Goal: Transaction & Acquisition: Purchase product/service

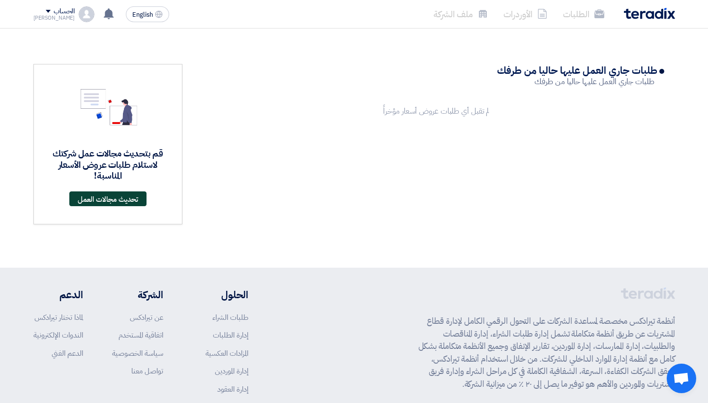
click at [91, 202] on link "تحديث مجالات العمل" at bounding box center [107, 198] width 77 height 15
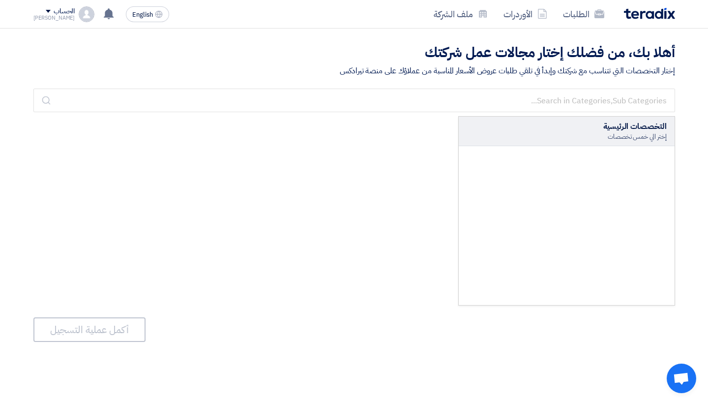
click at [558, 209] on div at bounding box center [567, 225] width 216 height 159
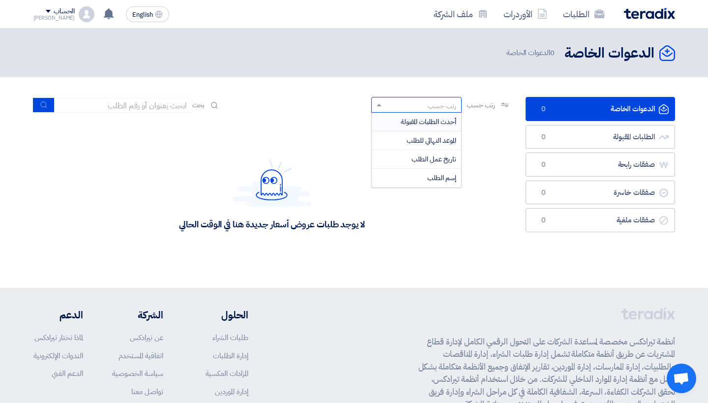
click at [413, 103] on div "رتب حسب" at bounding box center [422, 105] width 77 height 12
click at [514, 157] on div "لا يوجد طلبات عروض أسعار جديدة هنا في الوقت الحالي" at bounding box center [272, 195] width 492 height 148
click at [379, 106] on span at bounding box center [378, 105] width 12 height 10
click at [258, 156] on div "لا يوجد طلبات عروض أسعار جديدة هنا في الوقت الحالي" at bounding box center [272, 195] width 478 height 148
click at [555, 107] on link "الدعوات الخاصة الدعوات الخاصة 0" at bounding box center [601, 109] width 150 height 24
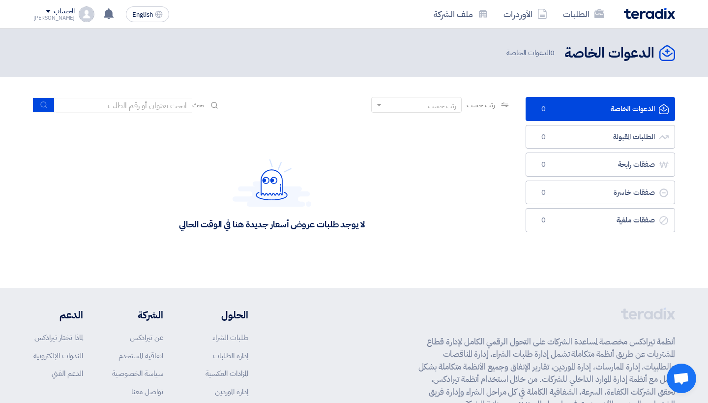
click at [578, 108] on link "الدعوات الخاصة الدعوات الخاصة 0" at bounding box center [601, 109] width 150 height 24
click at [579, 109] on link "الدعوات الخاصة الدعوات الخاصة 0" at bounding box center [601, 109] width 150 height 24
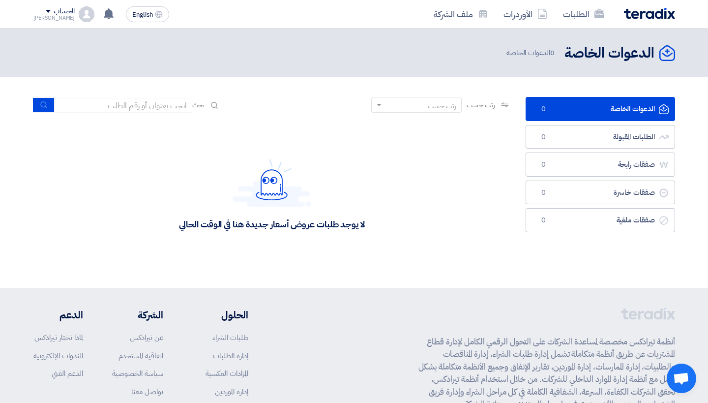
click at [543, 110] on span "0" at bounding box center [544, 109] width 12 height 10
click at [654, 103] on link "الدعوات الخاصة الدعوات الخاصة 0" at bounding box center [601, 109] width 150 height 24
click at [661, 106] on icon "الدعوات الخاصة" at bounding box center [664, 109] width 10 height 10
click at [594, 135] on link "الطلبات المقبولة الطلبات المقبولة 0" at bounding box center [601, 137] width 150 height 24
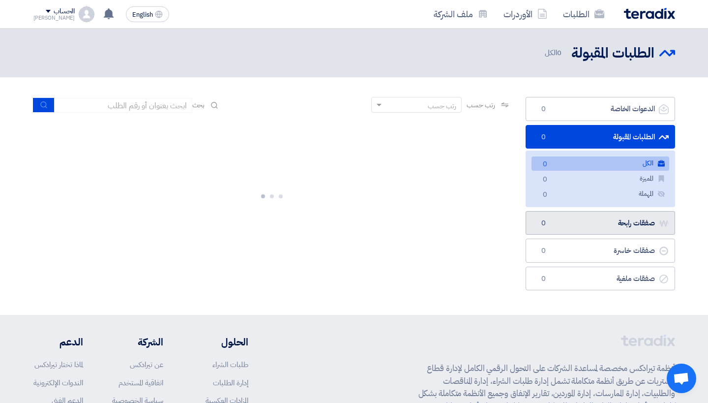
click at [602, 218] on link "صفقات رابحة صفقات رابحة 0" at bounding box center [601, 223] width 150 height 24
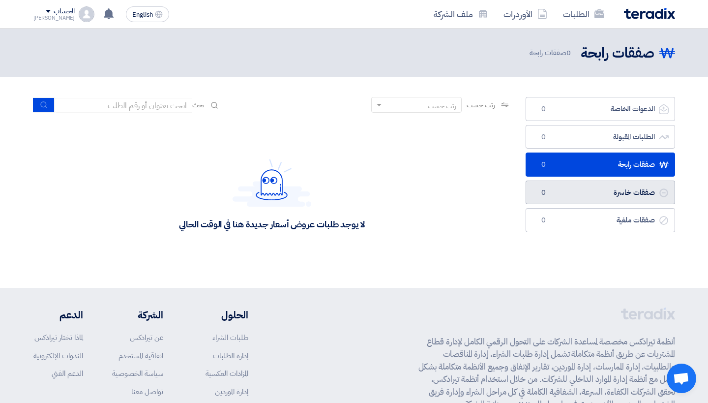
click at [623, 194] on link "صفقات خاسرة صفقات خاسرة 0" at bounding box center [601, 193] width 150 height 24
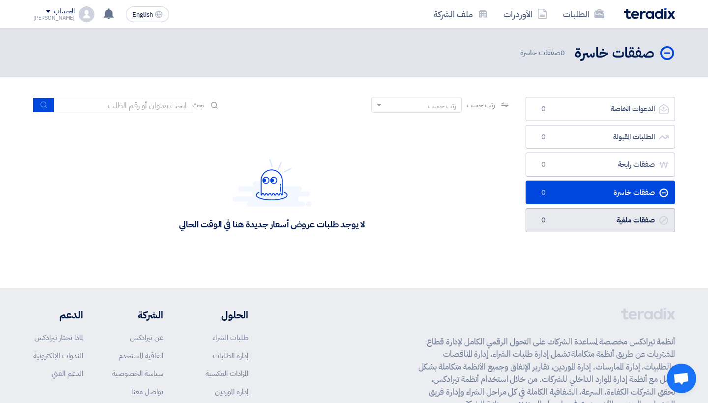
click at [616, 219] on link "صفقات ملغية صفقات ملغية 0" at bounding box center [601, 220] width 150 height 24
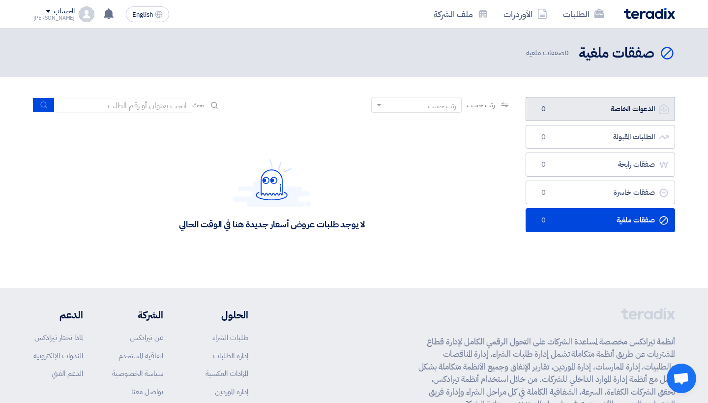
click at [632, 115] on link "الدعوات الخاصة الدعوات الخاصة 0" at bounding box center [601, 109] width 150 height 24
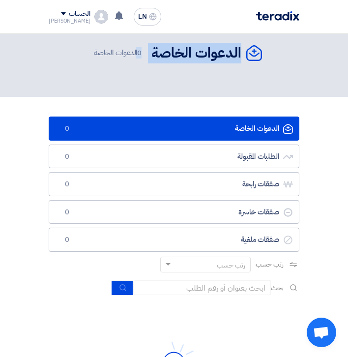
drag, startPoint x: 202, startPoint y: 39, endPoint x: -42, endPoint y: 37, distance: 243.5
drag, startPoint x: 16, startPoint y: 19, endPoint x: 0, endPoint y: 10, distance: 18.1
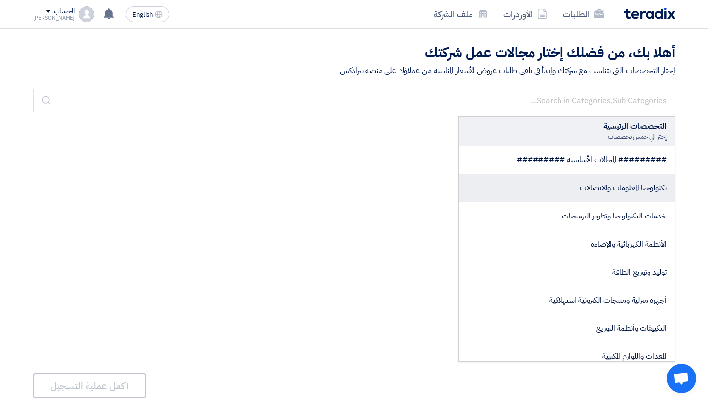
click at [628, 189] on span "تكنولوجيا المعلومات والاتصالات" at bounding box center [623, 188] width 87 height 12
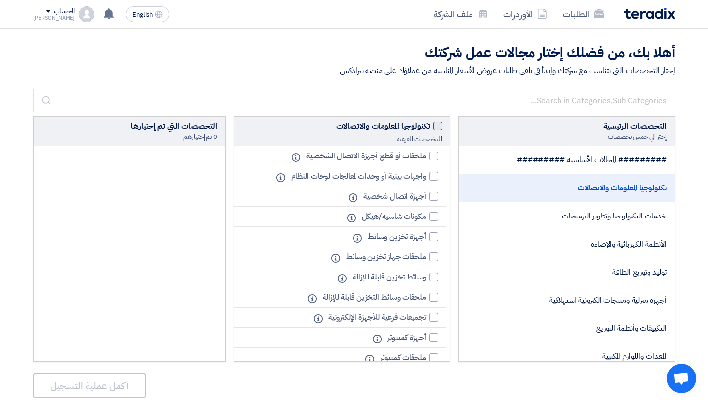
click at [431, 129] on label "تكنولوجيا المعلومات والاتصالات" at bounding box center [342, 127] width 200 height 12
click at [430, 127] on input "تكنولوجيا المعلومات والاتصالات" at bounding box center [427, 124] width 6 height 6
checkbox input "true"
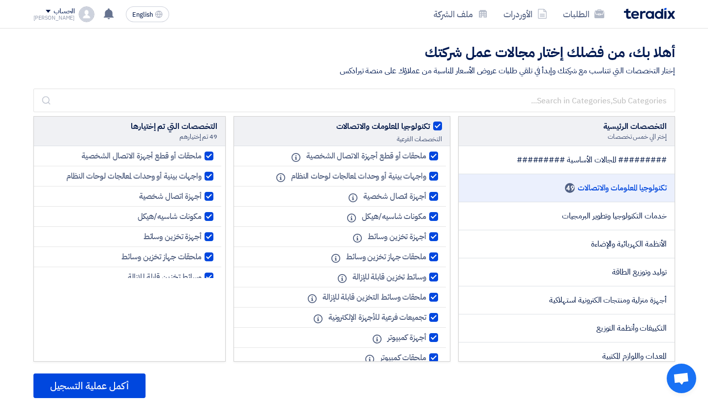
checkbox input "true"
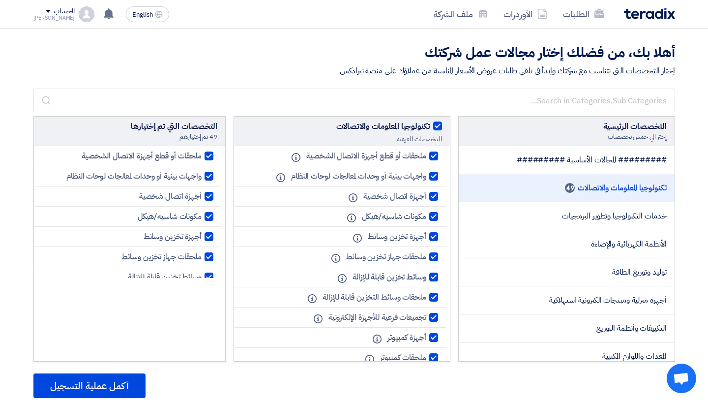
checkbox input "true"
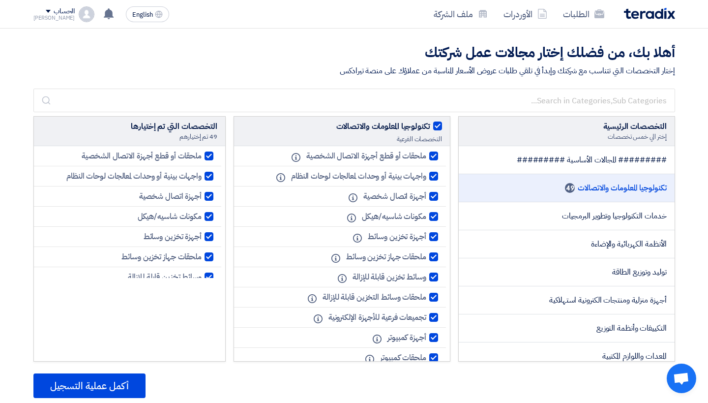
checkbox input "true"
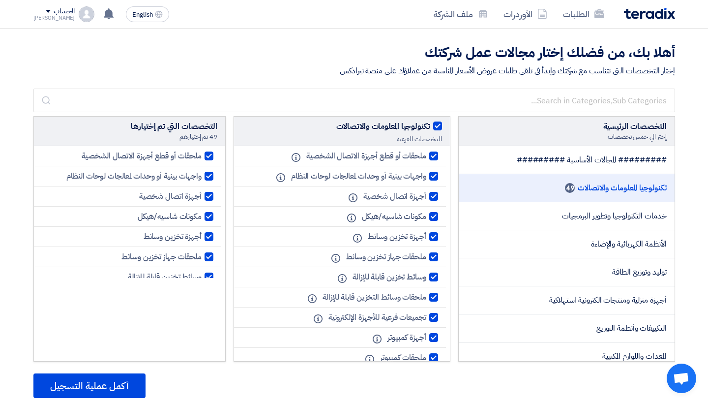
checkbox input "true"
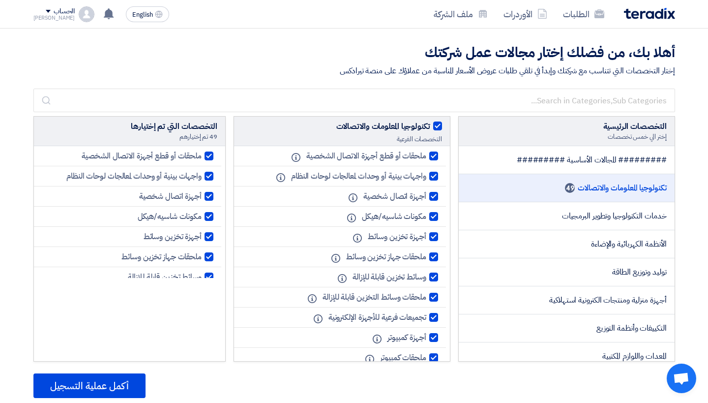
checkbox input "true"
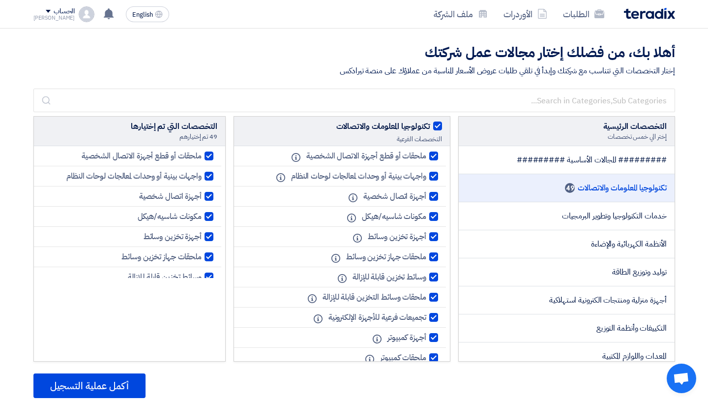
checkbox input "true"
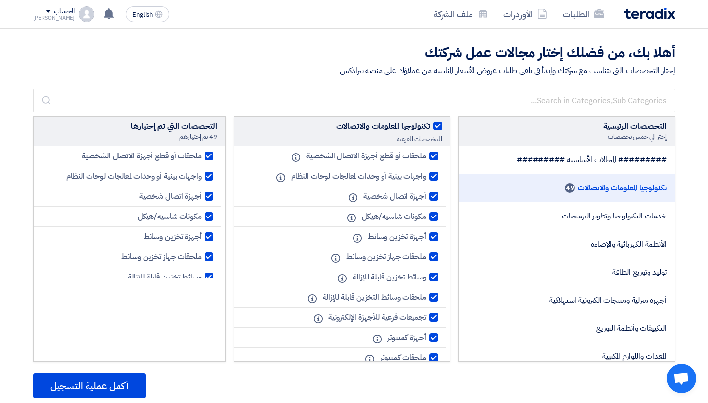
checkbox input "true"
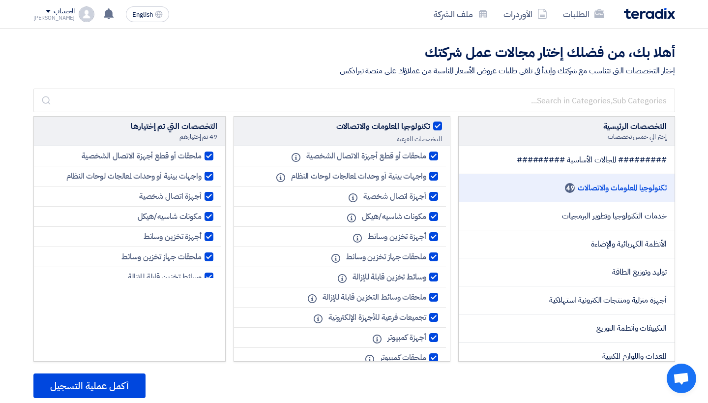
checkbox input "true"
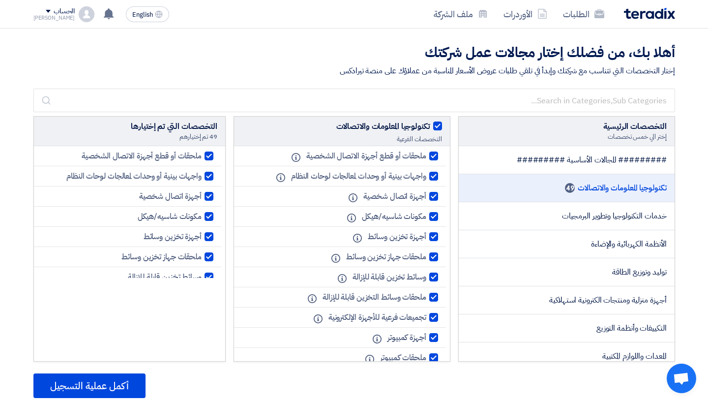
checkbox input "true"
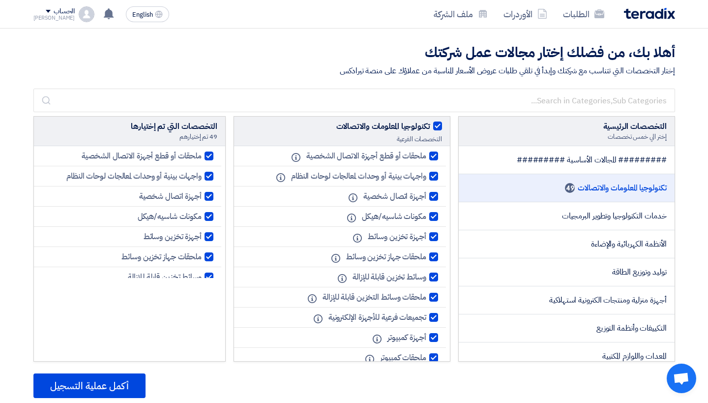
checkbox input "true"
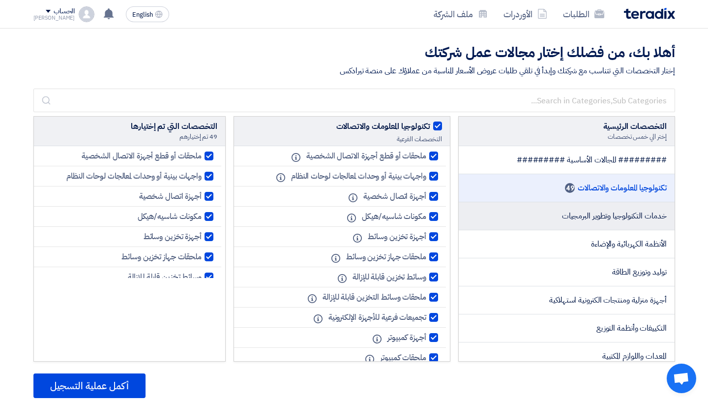
click at [653, 220] on span "خدمات التكنولوجيا وتطوير البرمجيات" at bounding box center [614, 216] width 105 height 12
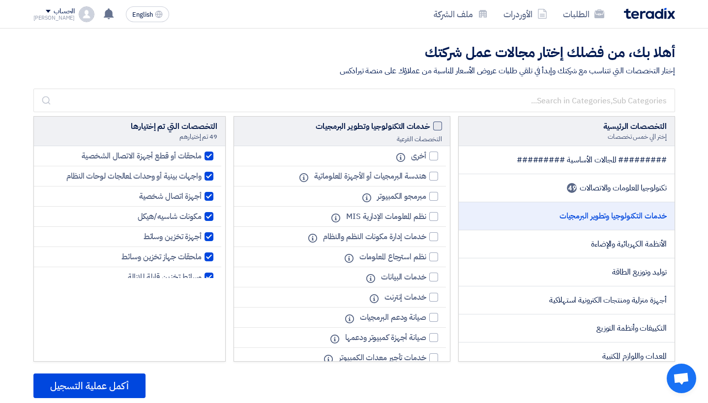
click at [434, 122] on span at bounding box center [437, 126] width 9 height 9
click at [430, 122] on input "خدمات التكنولوجيا وتطوير البرمجيات" at bounding box center [427, 124] width 6 height 6
checkbox input "true"
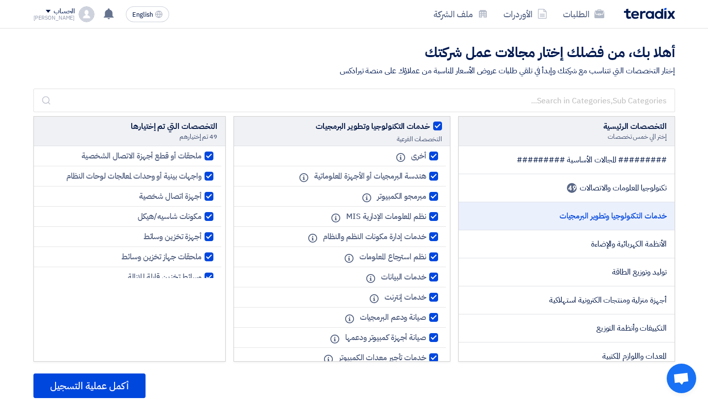
checkbox input "true"
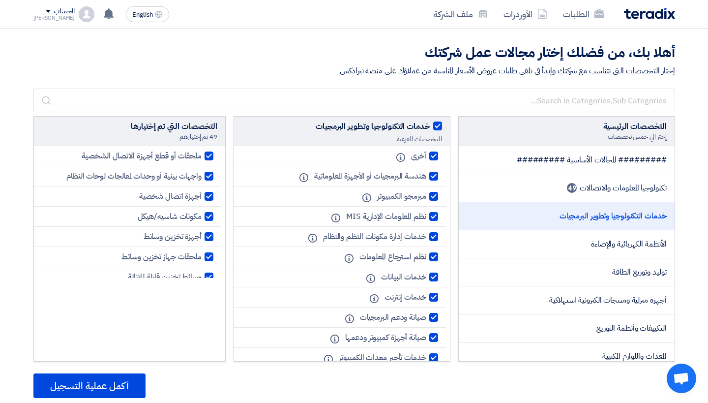
checkbox input "true"
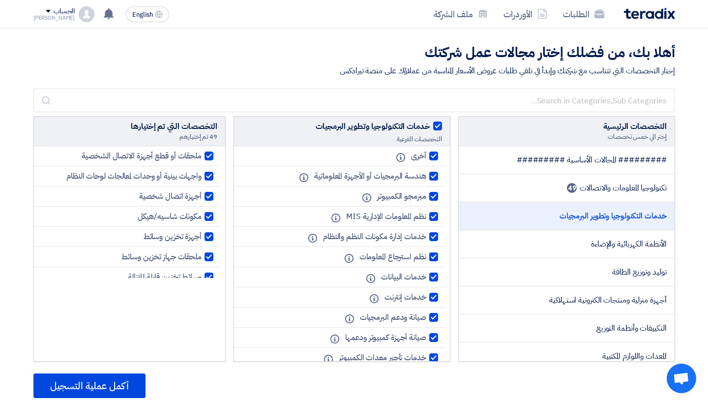
checkbox input "true"
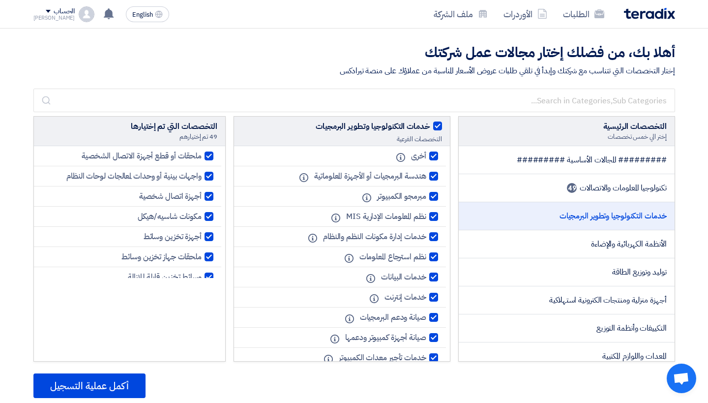
checkbox input "true"
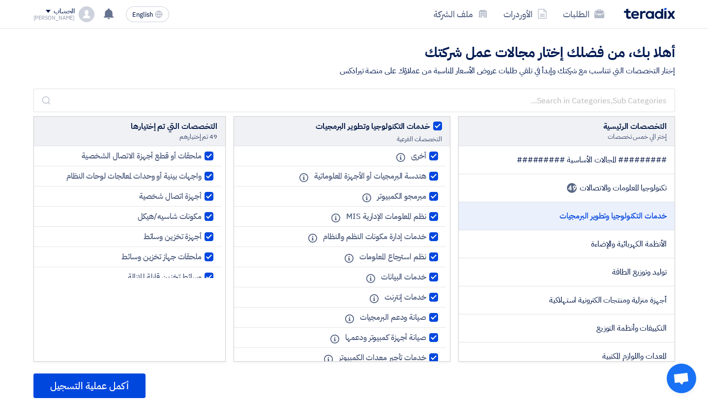
checkbox input "true"
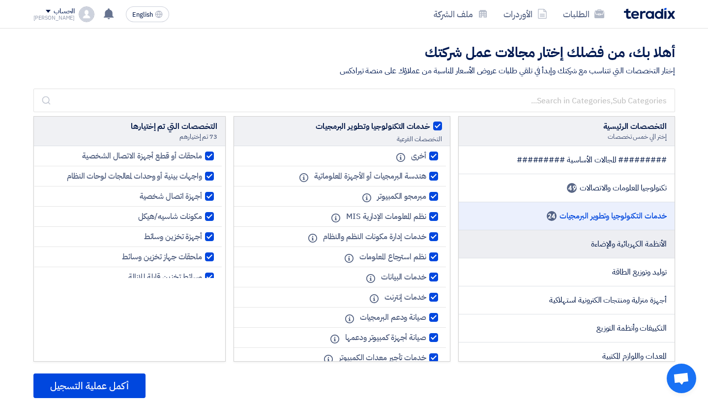
click at [640, 246] on span "الأنظمة الكهربائية والإضاءة" at bounding box center [629, 244] width 76 height 12
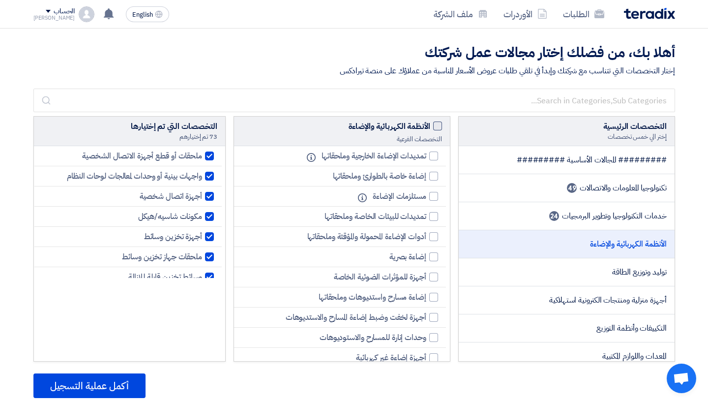
click at [434, 122] on span at bounding box center [437, 126] width 9 height 9
click at [430, 122] on input "الأنظمة الكهربائية والإضاءة" at bounding box center [427, 124] width 6 height 6
checkbox input "true"
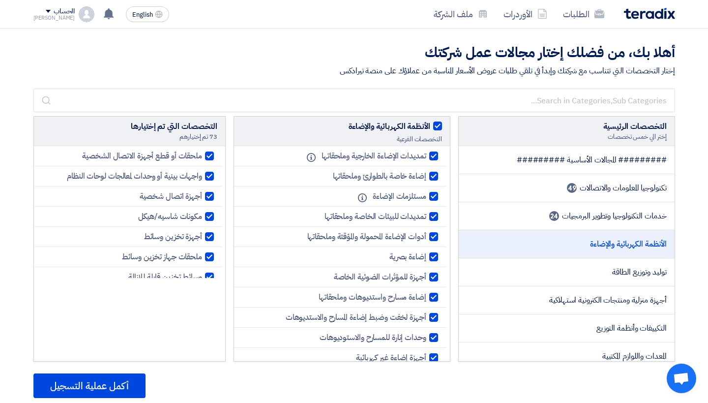
checkbox input "true"
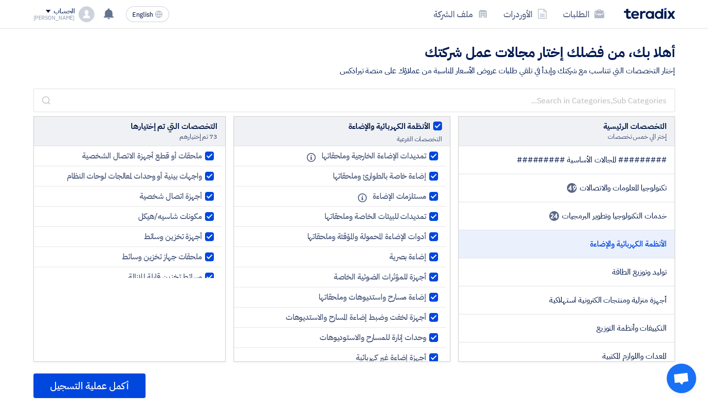
checkbox input "true"
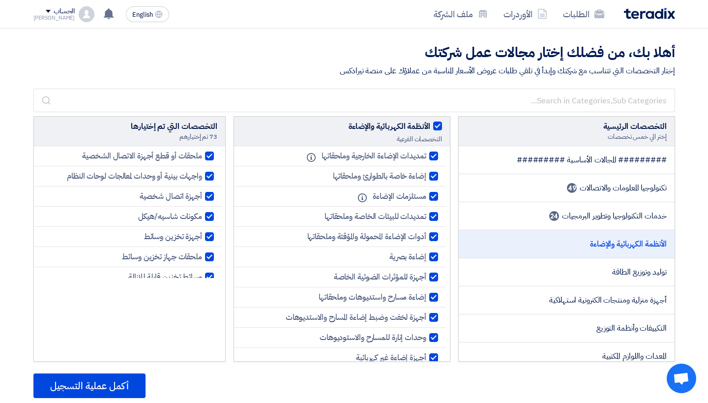
checkbox input "true"
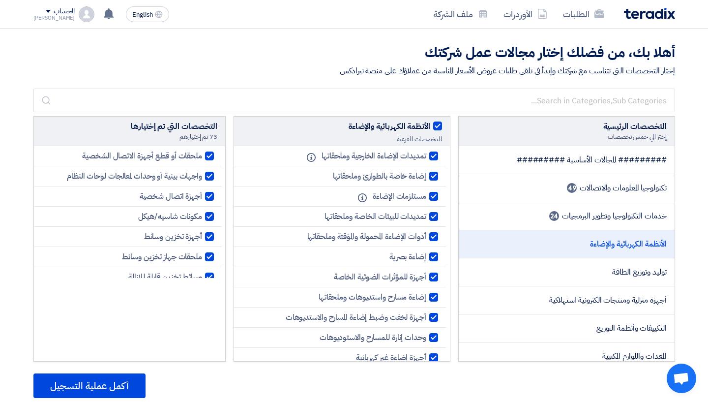
checkbox input "true"
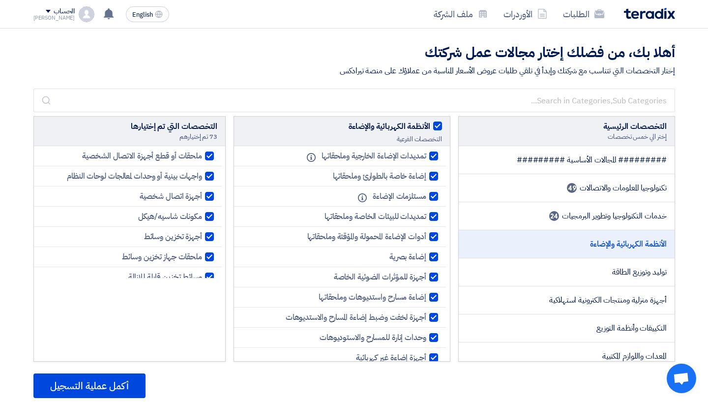
checkbox input "true"
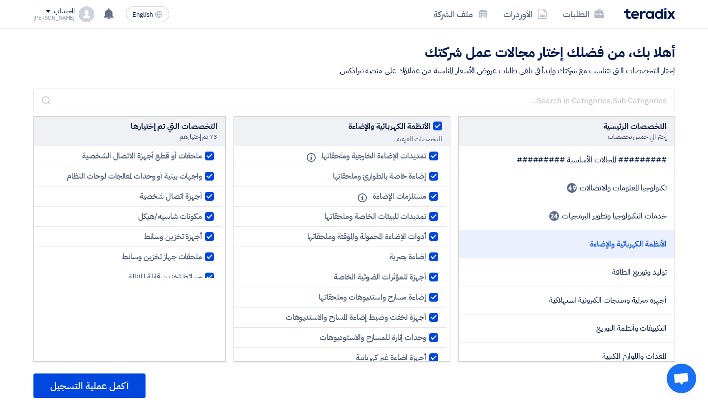
checkbox input "true"
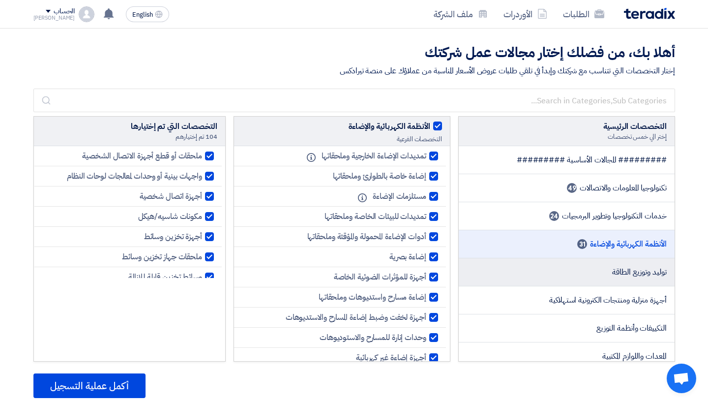
click at [615, 276] on span "توليد وتوزيع الطاقة" at bounding box center [639, 272] width 54 height 12
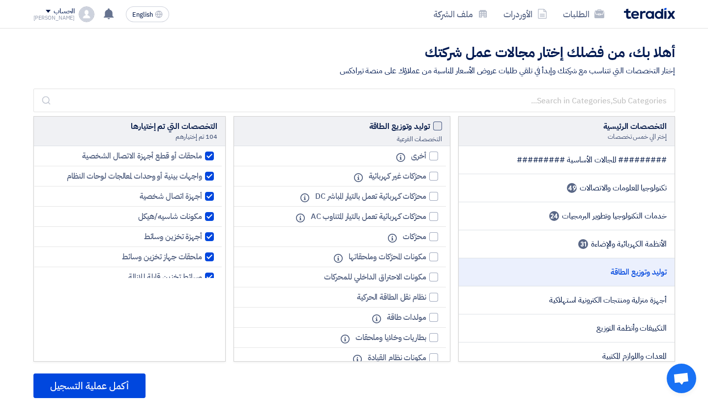
click at [437, 124] on span at bounding box center [437, 126] width 9 height 9
click at [430, 124] on input "توليد وتوزيع الطاقة" at bounding box center [427, 124] width 6 height 6
checkbox input "true"
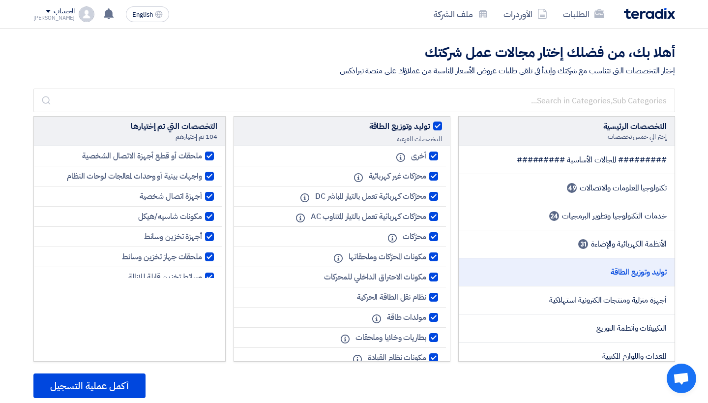
checkbox input "true"
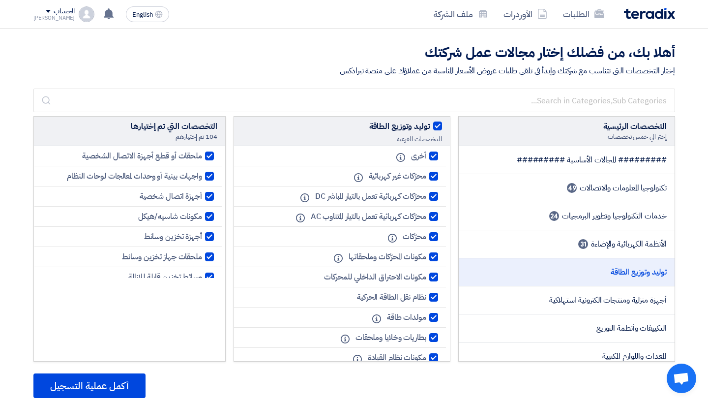
checkbox input "true"
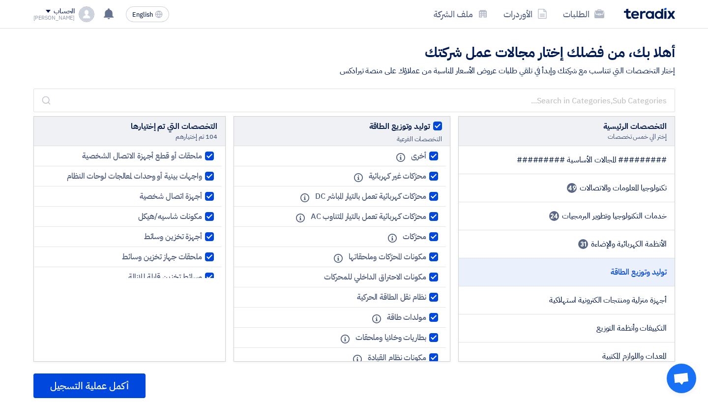
checkbox input "true"
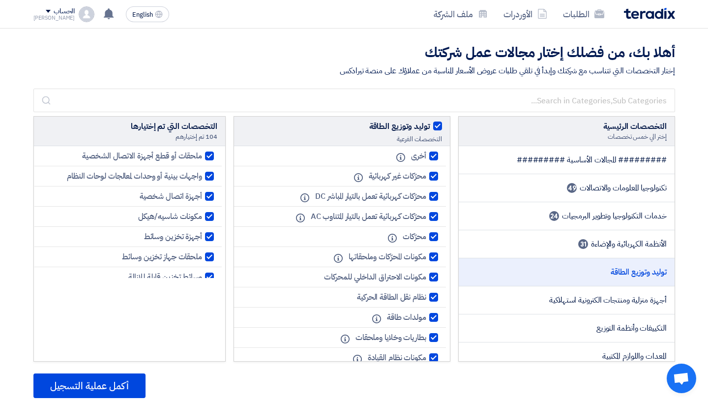
checkbox input "true"
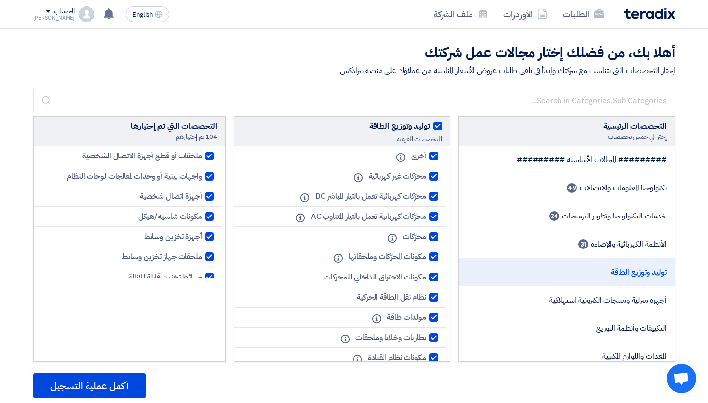
checkbox input "true"
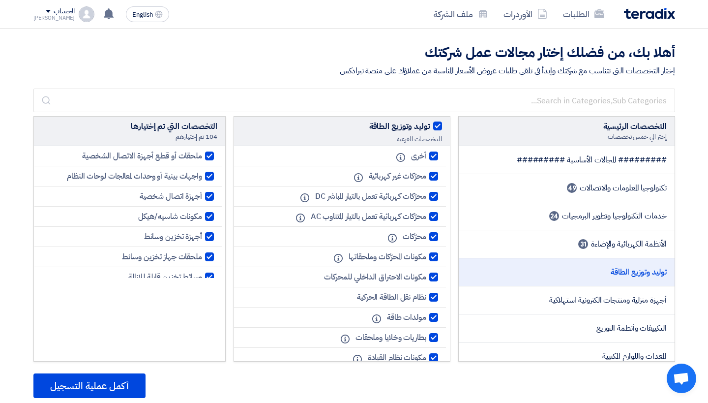
checkbox input "true"
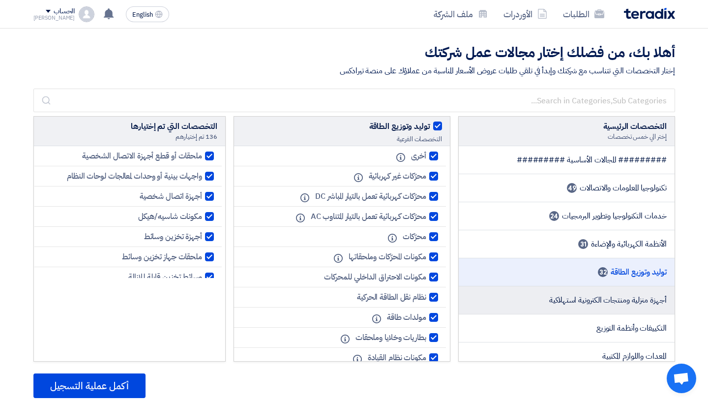
click at [610, 300] on span "أجهزة منزلية ومنتجات الكترونية استهلاكية" at bounding box center [608, 300] width 117 height 12
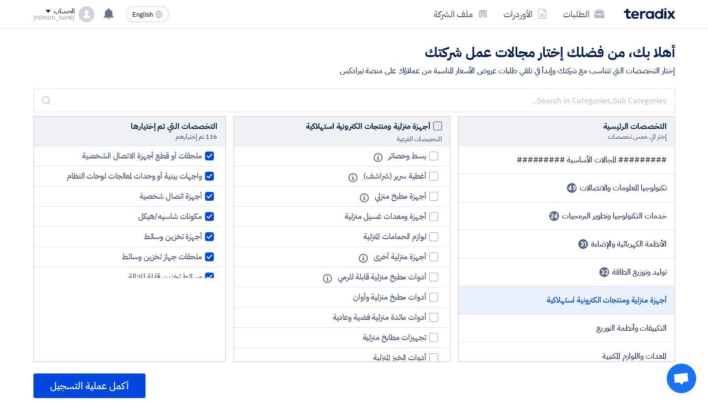
click at [434, 126] on span at bounding box center [437, 126] width 9 height 9
click at [430, 126] on input "أجهزة منزلية ومنتجات الكترونية استهلاكية" at bounding box center [427, 124] width 6 height 6
checkbox input "true"
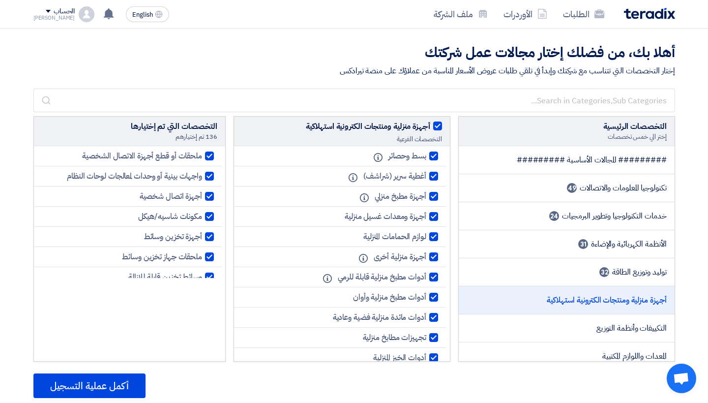
checkbox input "true"
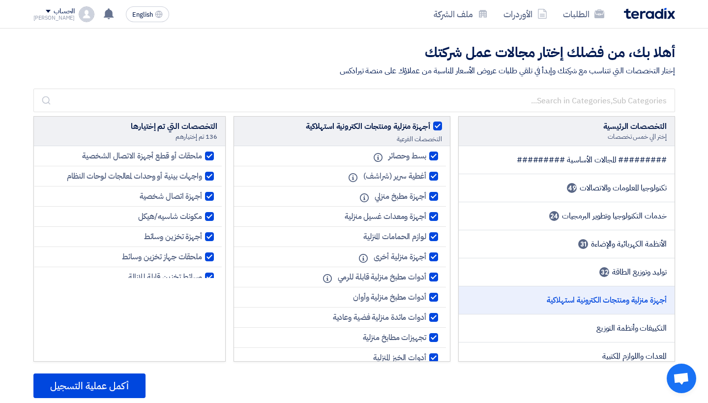
checkbox input "true"
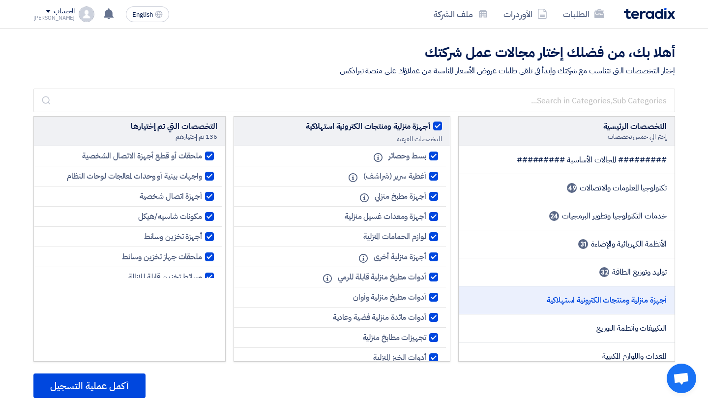
checkbox input "true"
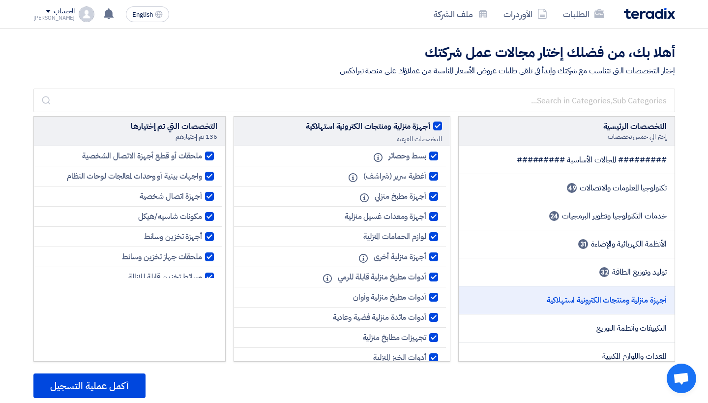
checkbox input "true"
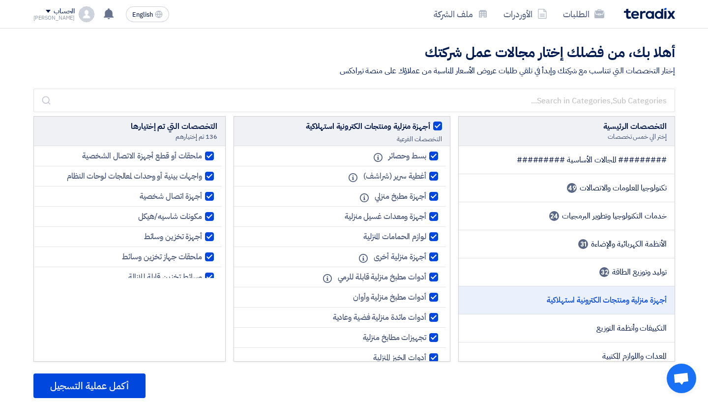
checkbox input "true"
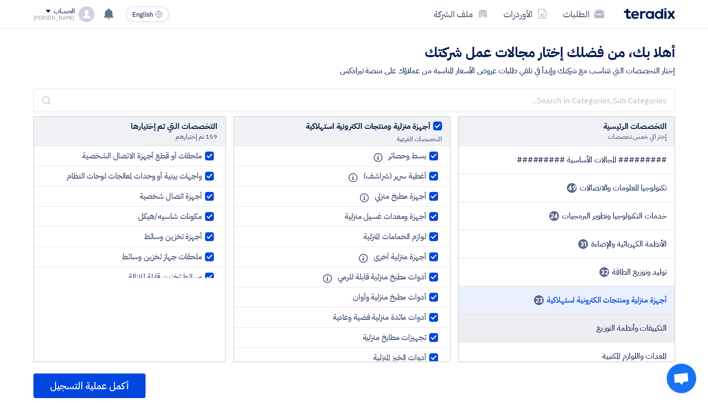
click at [576, 331] on li "التكييفات وأنظمة التوزيع" at bounding box center [567, 328] width 216 height 28
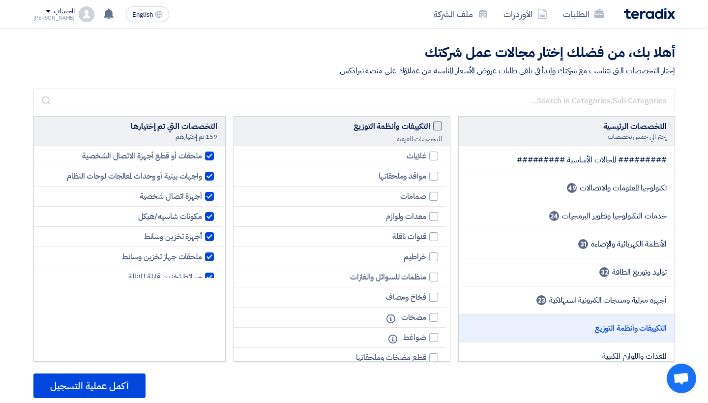
click at [438, 128] on span at bounding box center [437, 126] width 9 height 9
click at [430, 127] on input "التكييفات وأنظمة التوزيع" at bounding box center [427, 124] width 6 height 6
checkbox input "true"
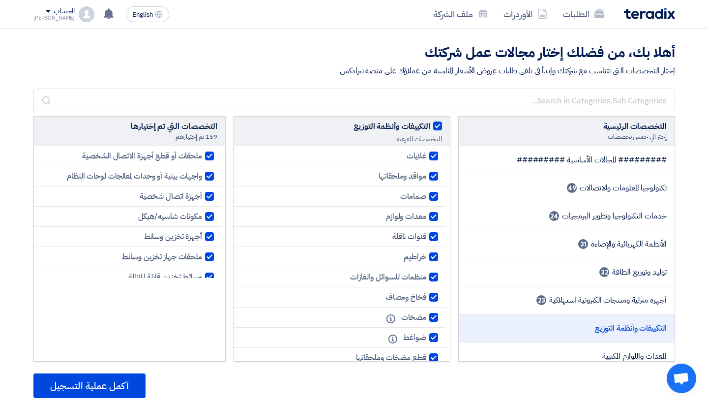
checkbox input "true"
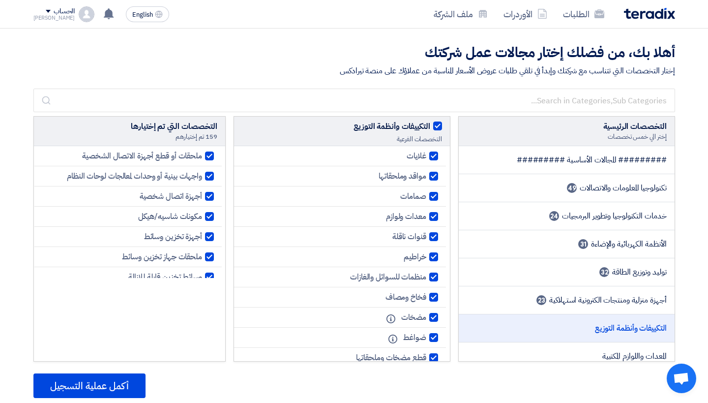
checkbox input "true"
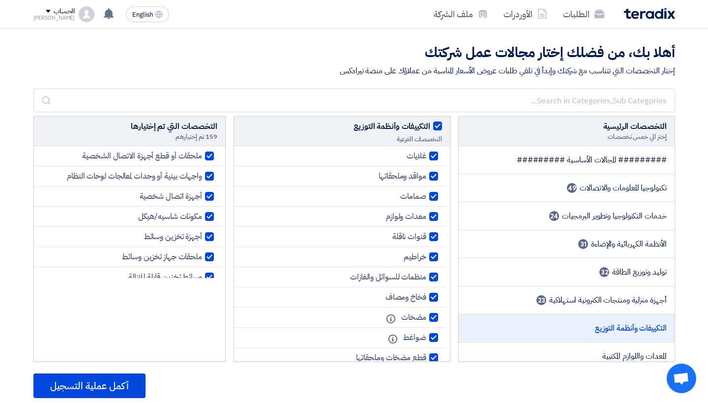
checkbox input "true"
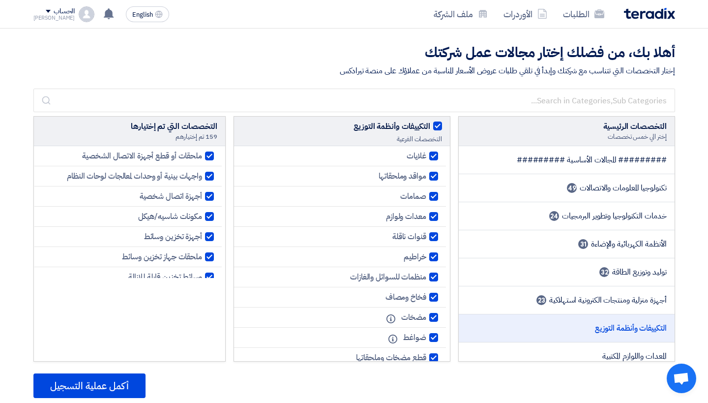
checkbox input "true"
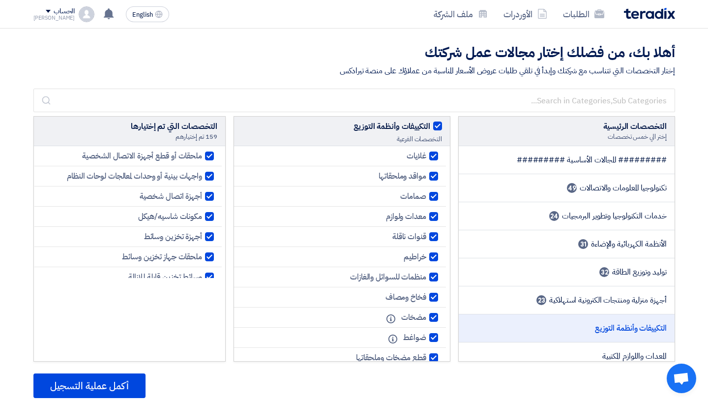
checkbox input "true"
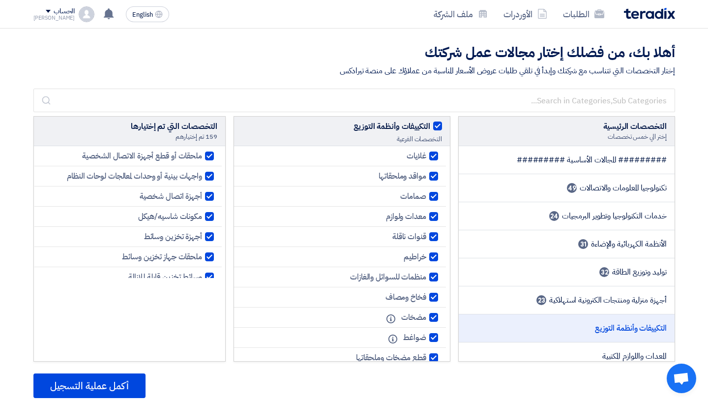
checkbox input "true"
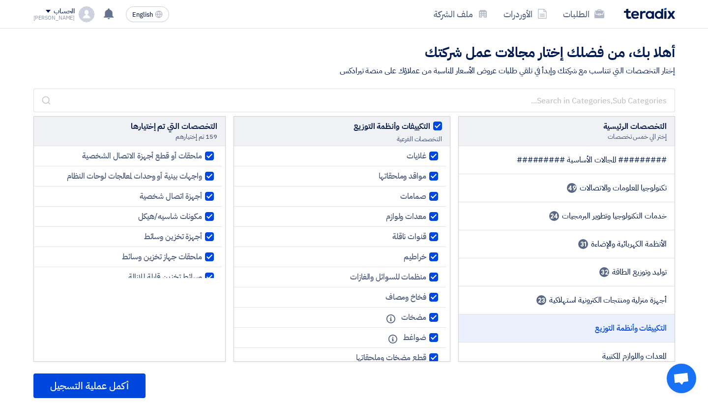
checkbox input "true"
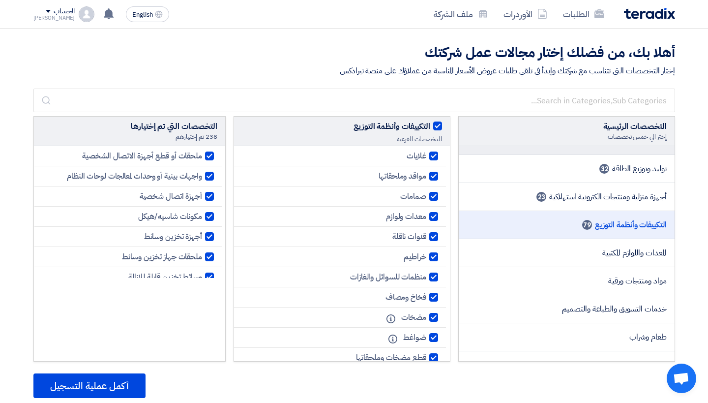
scroll to position [111, 0]
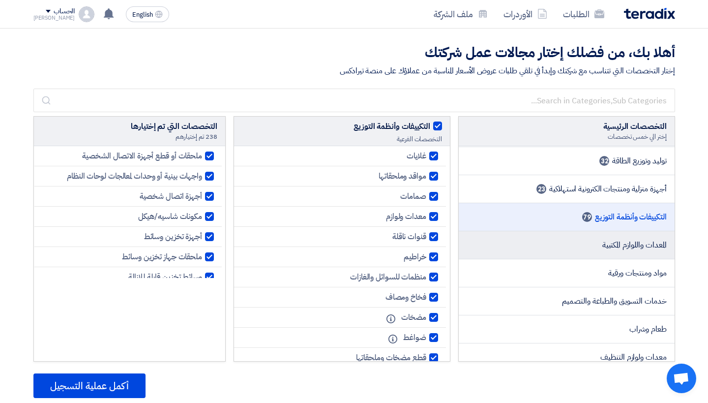
click at [559, 242] on li "المعدات واللوازم المكتبية" at bounding box center [567, 245] width 216 height 28
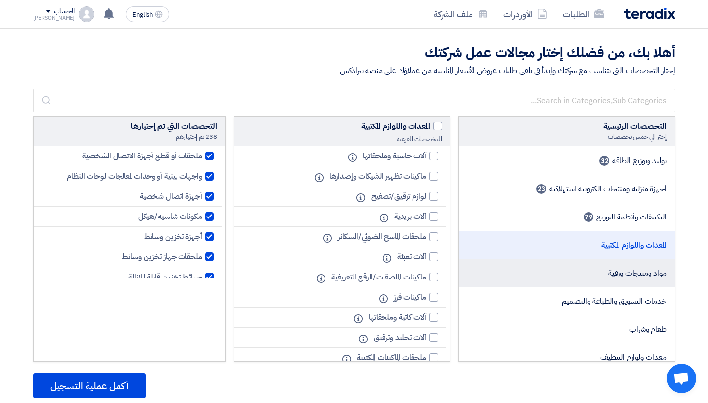
click at [579, 271] on li "مواد ومنتجات ورقية" at bounding box center [567, 273] width 216 height 28
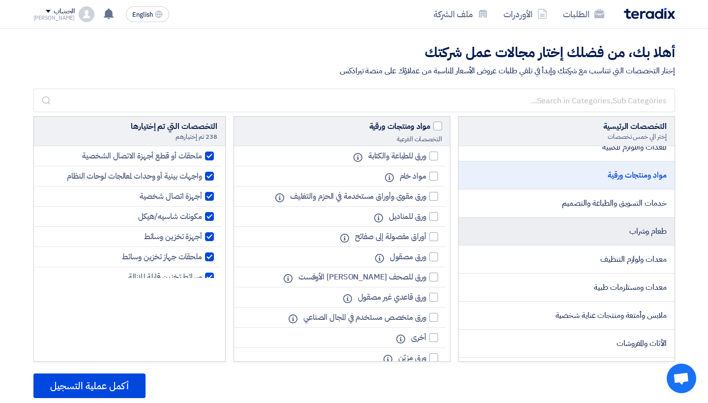
scroll to position [214, 0]
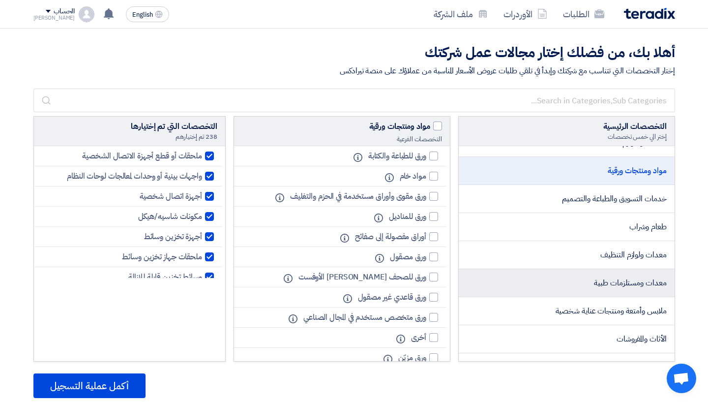
click at [577, 284] on li "معدات ومستلزمات طبية" at bounding box center [567, 283] width 216 height 28
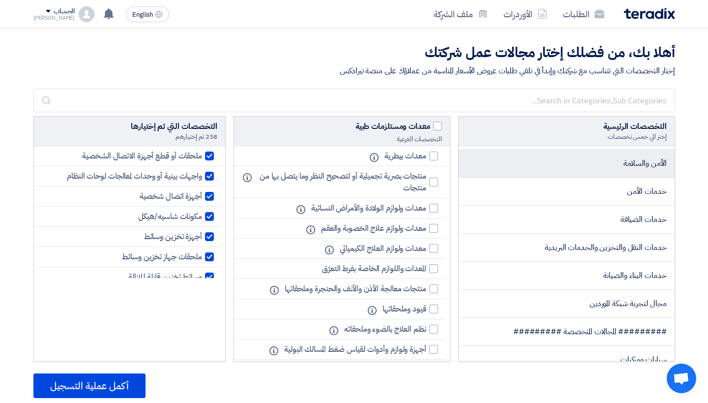
scroll to position [419, 0]
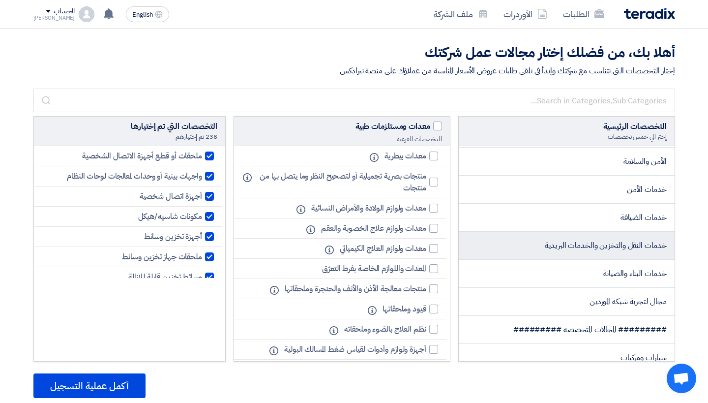
click at [615, 247] on span "خدمات النقل والتخزين والخدمات البريدية" at bounding box center [606, 246] width 122 height 12
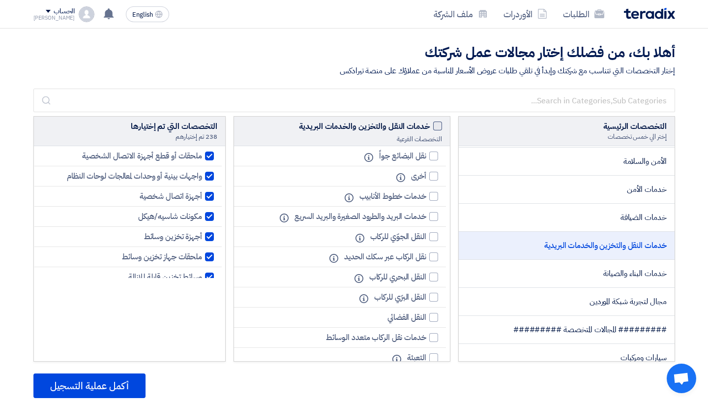
click at [439, 127] on span at bounding box center [437, 126] width 9 height 9
click at [430, 127] on input "خدمات النقل والتخزين والخدمات البريدية" at bounding box center [427, 124] width 6 height 6
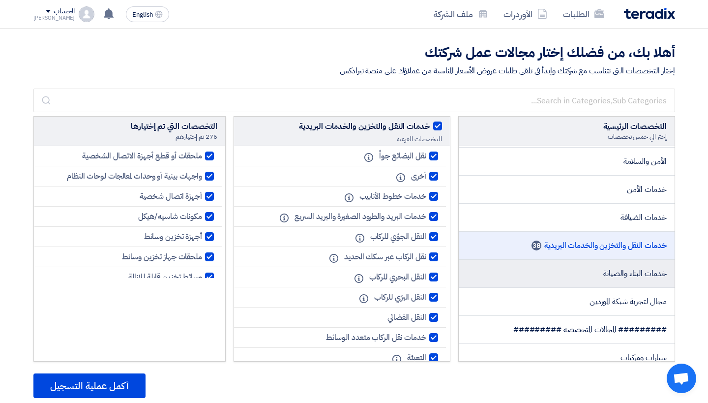
click at [599, 271] on li "خدمات البناء والصيانة" at bounding box center [567, 274] width 216 height 28
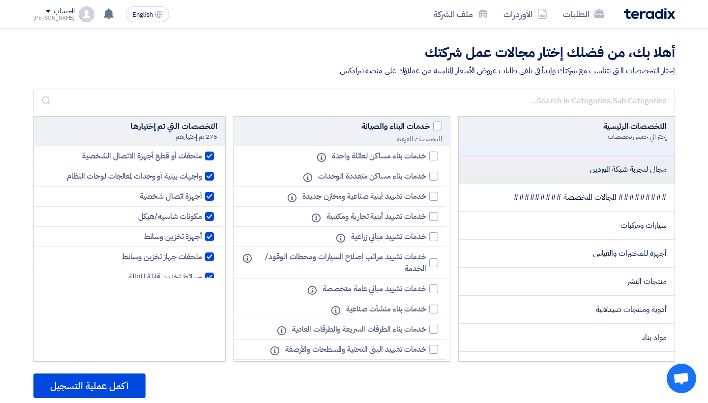
scroll to position [560, 0]
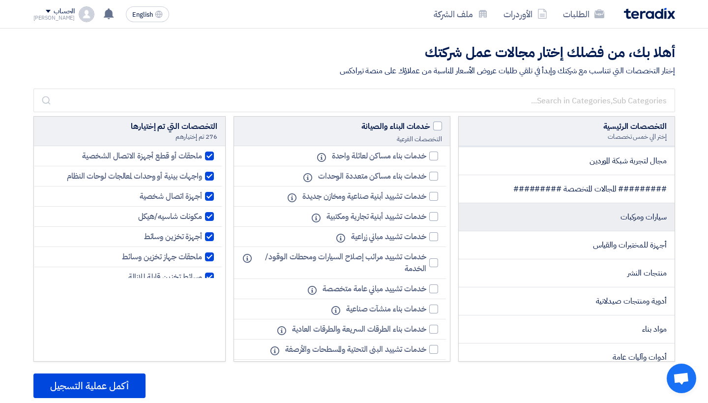
click at [581, 214] on li "سيارات ومركبات" at bounding box center [567, 217] width 216 height 28
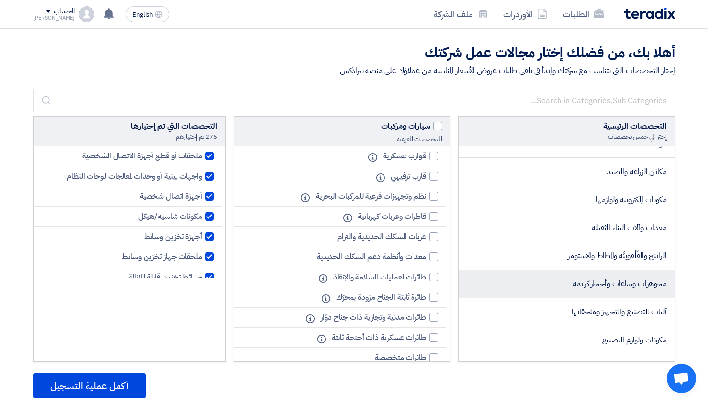
scroll to position [834, 0]
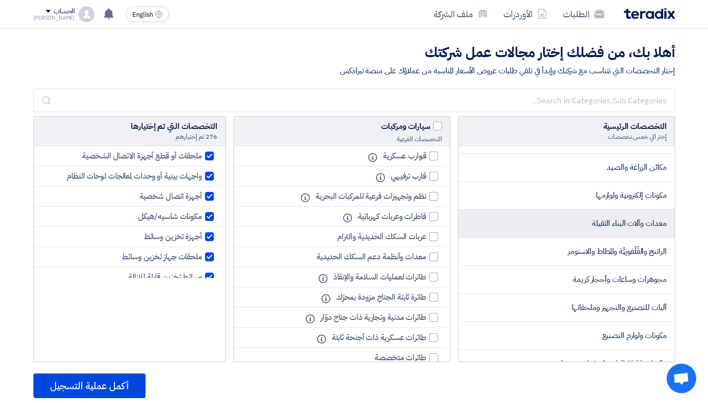
click at [633, 220] on span "معدات وآلات البناء الثقيلة" at bounding box center [629, 223] width 75 height 12
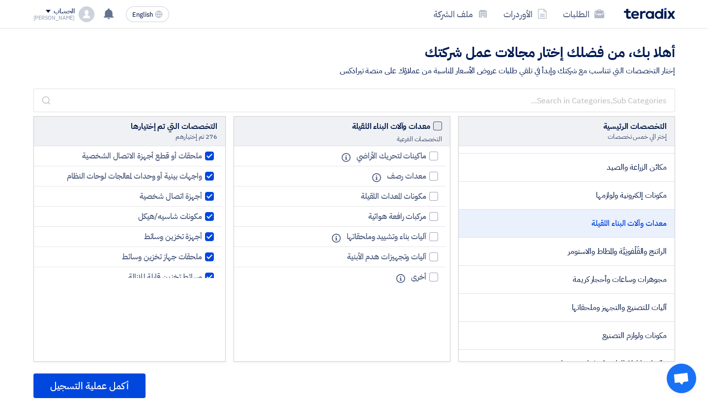
click at [437, 123] on span at bounding box center [437, 126] width 9 height 9
click at [430, 123] on input "معدات وآلات البناء الثقيلة" at bounding box center [427, 124] width 6 height 6
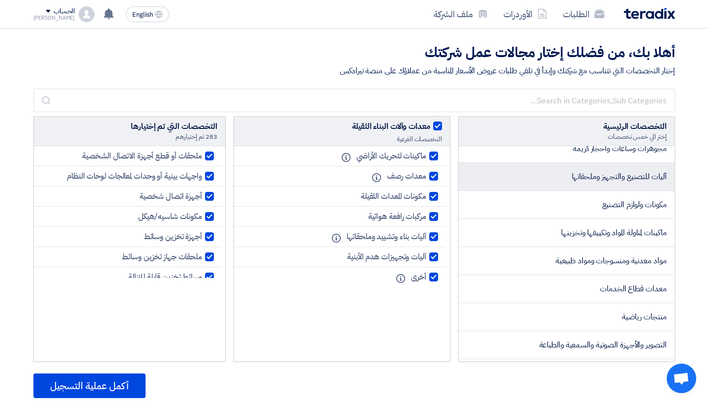
scroll to position [966, 0]
click at [577, 173] on span "آليات للتصنيع والتجهيز وملحقاتها" at bounding box center [619, 176] width 95 height 12
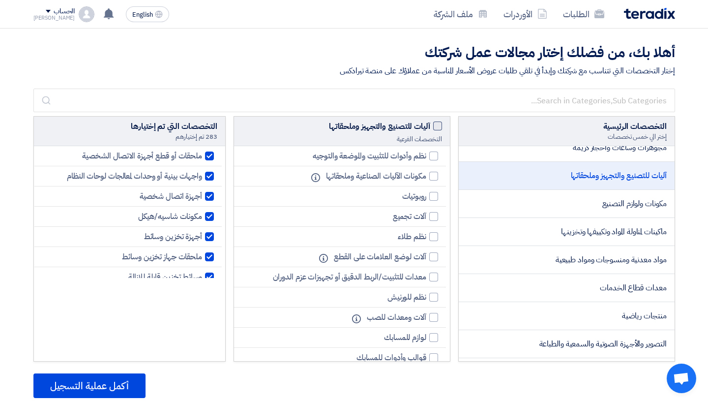
click at [435, 123] on span at bounding box center [437, 126] width 9 height 9
click at [430, 123] on input "آليات للتصنيع والتجهيز وملحقاتها" at bounding box center [427, 124] width 6 height 6
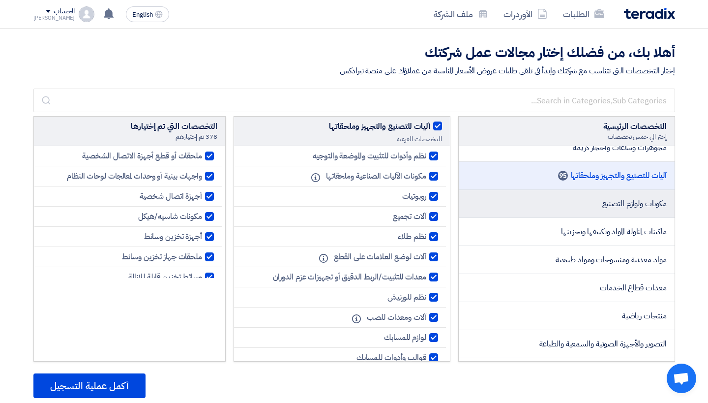
click at [562, 207] on li "مكونات ولوازم التصنيع" at bounding box center [567, 204] width 216 height 28
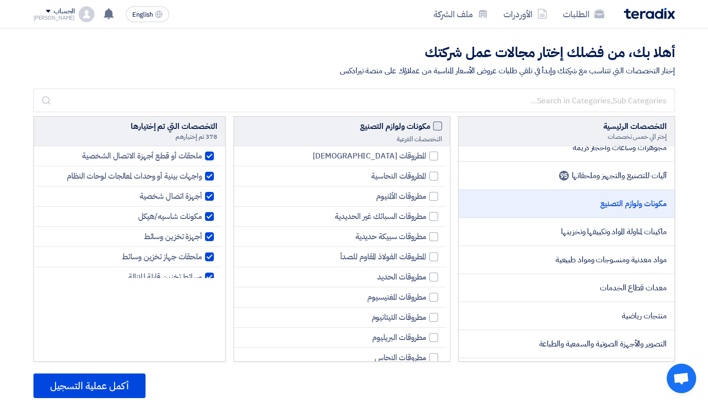
click at [437, 124] on span at bounding box center [437, 126] width 9 height 9
click at [430, 124] on input "مكونات ولوازم التصنيع" at bounding box center [427, 124] width 6 height 6
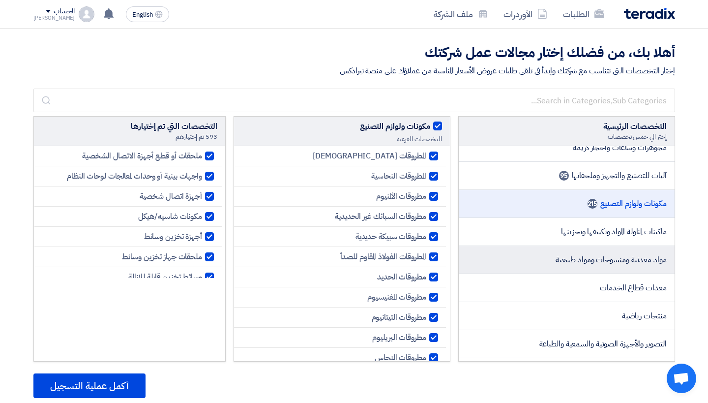
click at [560, 261] on span "مواد معدنية ومنسوجات ومواد طبيعية" at bounding box center [611, 260] width 111 height 12
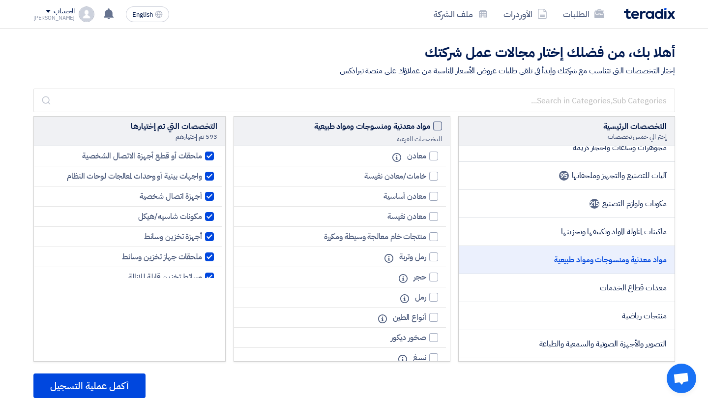
click at [436, 127] on span at bounding box center [437, 126] width 9 height 9
click at [430, 127] on input "مواد معدنية ومنسوجات ومواد طبيعية" at bounding box center [427, 124] width 6 height 6
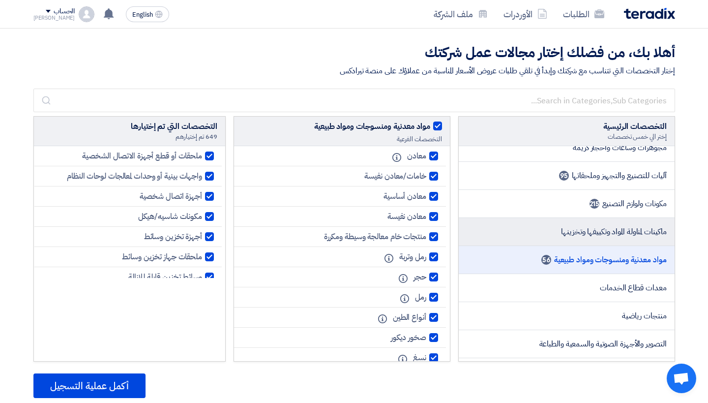
click at [600, 230] on span "ماكينات لمناولة المواد وتكييفها وتخزينها" at bounding box center [613, 232] width 105 height 12
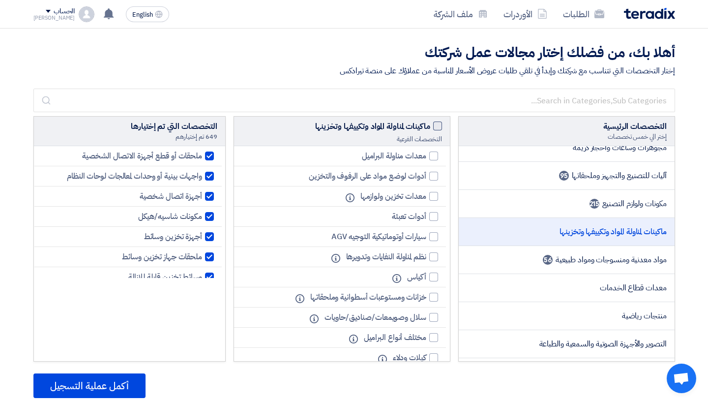
click at [432, 122] on label "ماكينات لمناولة المواد وتكييفها وتخزينها" at bounding box center [342, 127] width 200 height 12
click at [430, 122] on input "ماكينات لمناولة المواد وتكييفها وتخزينها" at bounding box center [427, 124] width 6 height 6
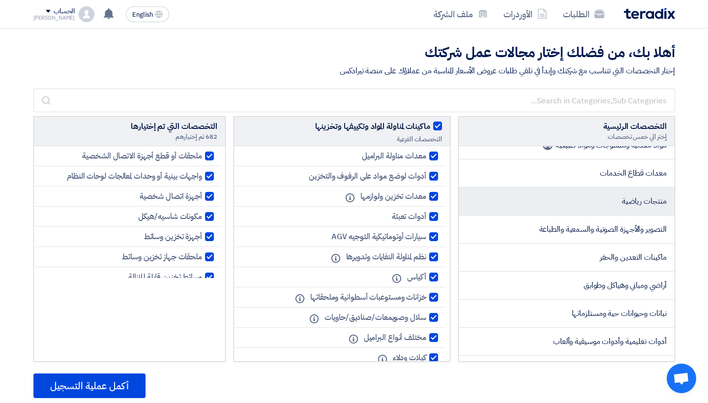
scroll to position [1083, 0]
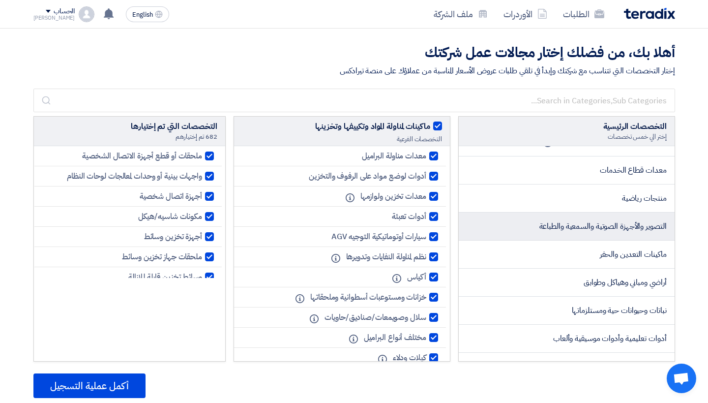
click at [633, 223] on span "التصوير والأجهزة الصوتية والسمعية والطباعة" at bounding box center [603, 226] width 127 height 12
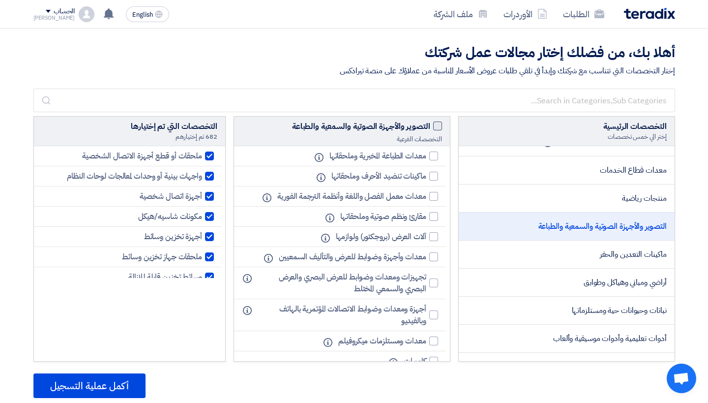
click at [433, 124] on span at bounding box center [437, 126] width 9 height 9
click at [430, 124] on input "التصوير والأجهزة الصوتية والسمعية والطباعة" at bounding box center [427, 124] width 6 height 6
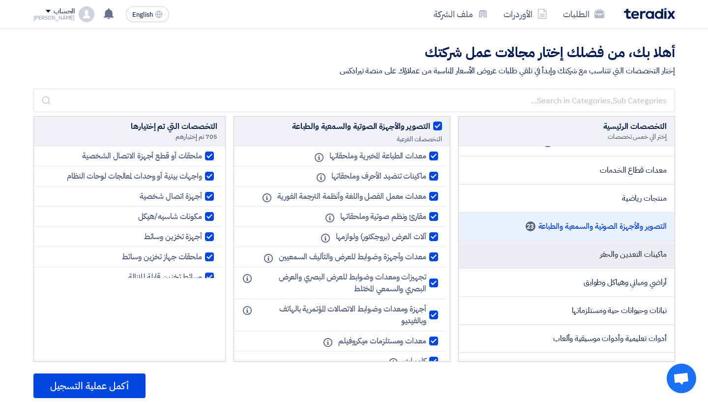
click at [568, 255] on li "ماكينات التعدين والحفر" at bounding box center [567, 255] width 216 height 28
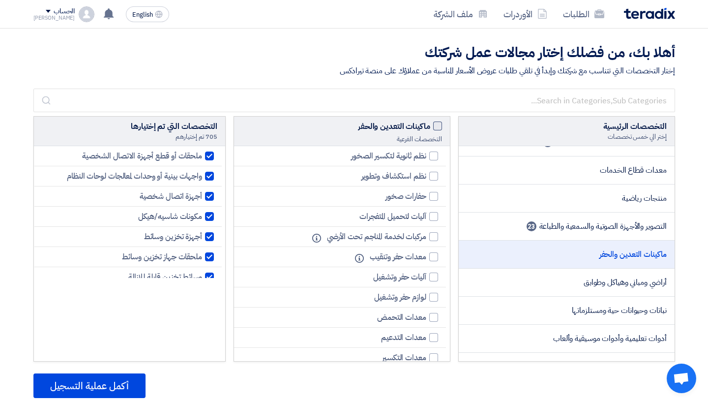
click at [437, 126] on span at bounding box center [437, 126] width 9 height 9
click at [430, 126] on input "ماكينات التعدين والحفر" at bounding box center [427, 124] width 6 height 6
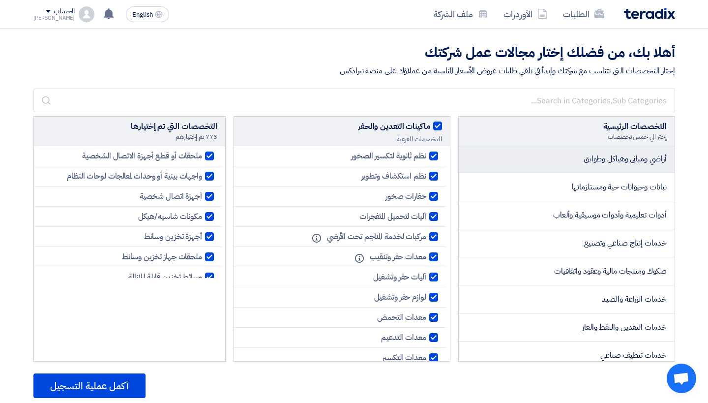
scroll to position [1208, 0]
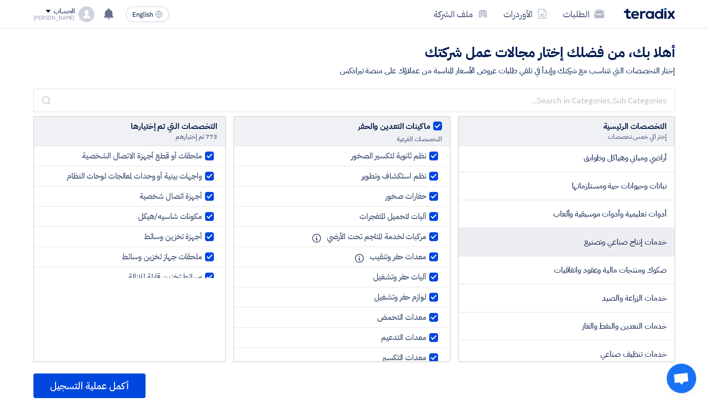
click at [635, 242] on span "خدمات إنتاج صناعي وتصنيع" at bounding box center [625, 242] width 83 height 12
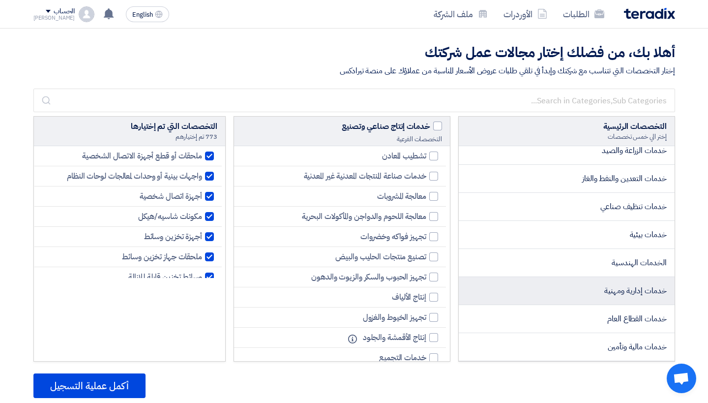
scroll to position [1356, 0]
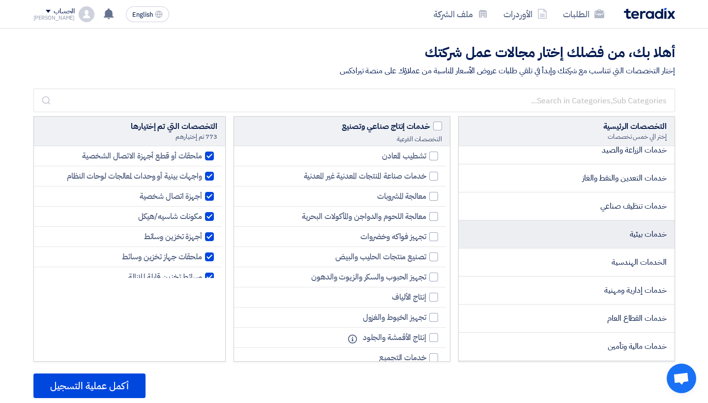
click at [596, 238] on li "خدمات بيئية" at bounding box center [567, 234] width 216 height 28
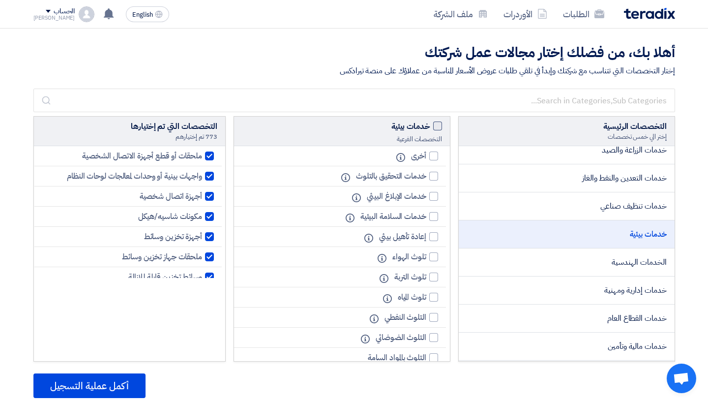
click at [441, 127] on span at bounding box center [437, 126] width 9 height 9
click at [430, 127] on input "خدمات بيئية" at bounding box center [427, 124] width 6 height 6
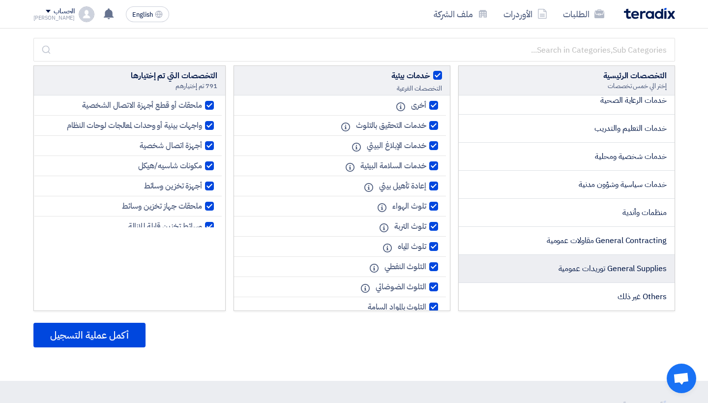
scroll to position [54, 0]
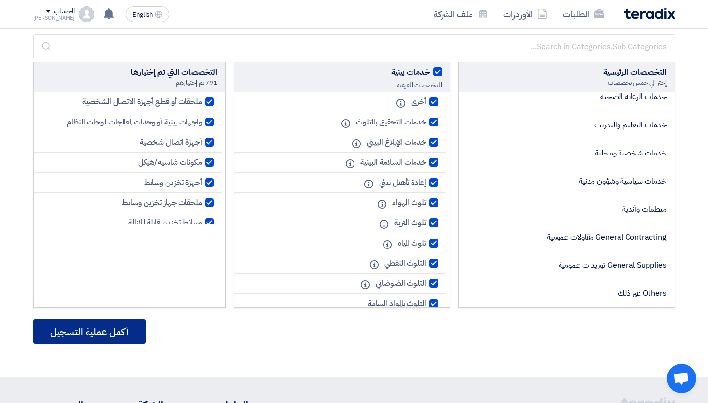
click at [108, 329] on button "أكمل عملية التسجيل" at bounding box center [89, 331] width 112 height 25
click at [118, 330] on button "أكمل عملية التسجيل" at bounding box center [89, 331] width 112 height 25
click at [96, 318] on div "التخصصات الرئيسية إختر الي خمس تخصصات ######### المجالات الأساسية ######### تكن…" at bounding box center [354, 232] width 657 height 403
click at [101, 329] on button "أكمل عملية التسجيل" at bounding box center [89, 331] width 112 height 25
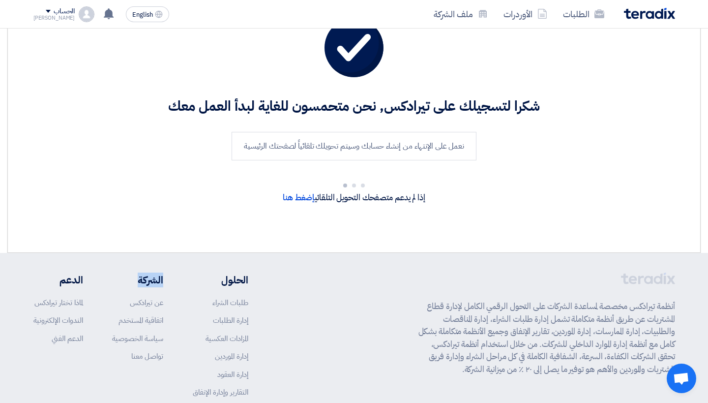
click at [101, 329] on div "الحلول طلبات الشراء إدارة الطلبات المزادات العكسية إدارة الموردين إدارة العقود …" at bounding box center [140, 348] width 215 height 151
click at [152, 190] on div at bounding box center [354, 183] width 610 height 15
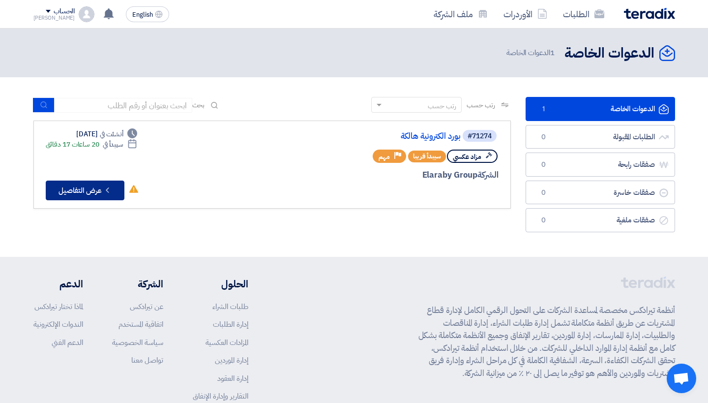
click at [89, 189] on button "Check details عرض التفاصيل" at bounding box center [85, 191] width 79 height 20
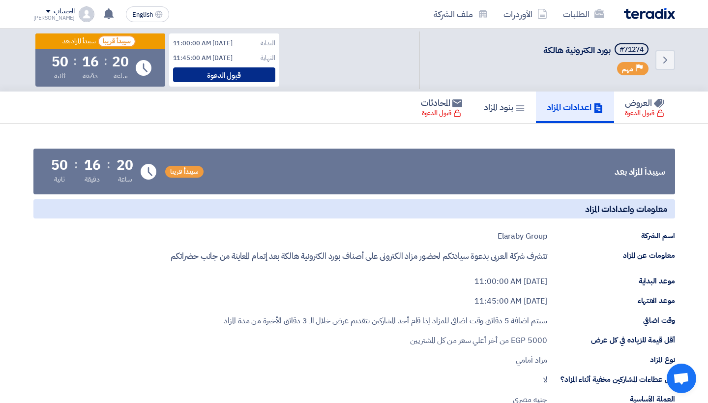
click at [223, 68] on div "قبول الدعوة" at bounding box center [224, 74] width 102 height 15
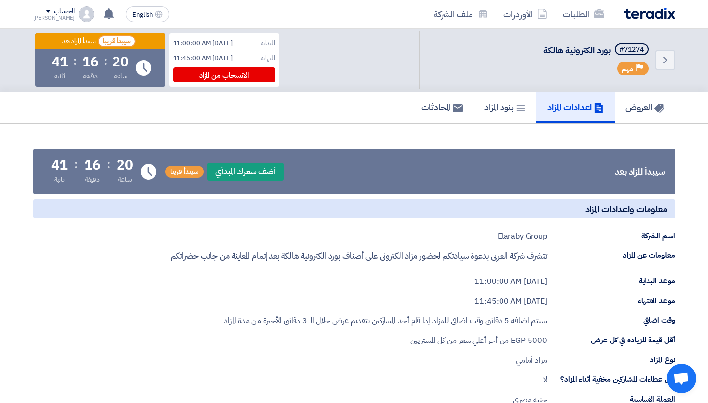
scroll to position [1, 0]
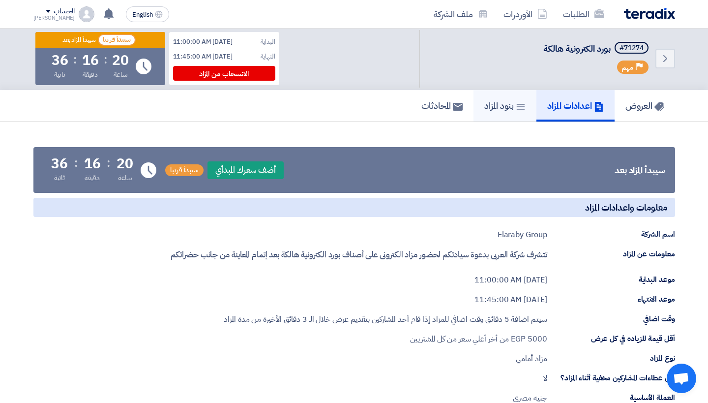
click at [522, 103] on link "بنود المزاد" at bounding box center [505, 105] width 63 height 31
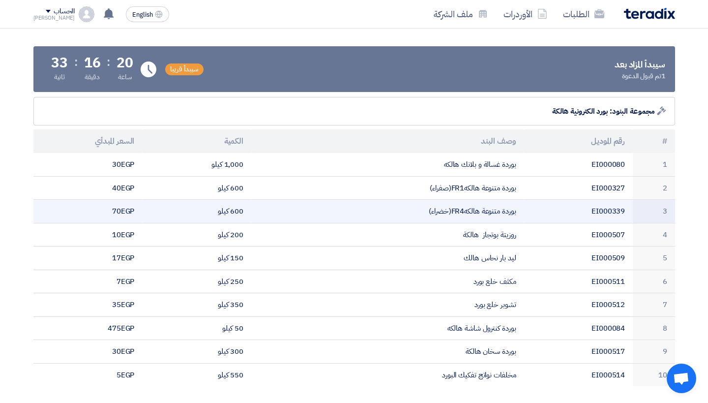
scroll to position [103, 0]
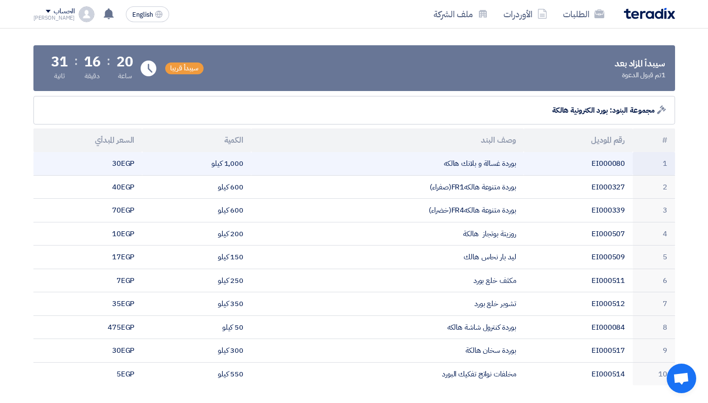
click at [450, 165] on td "بوردة غسالة و بلانك هالكه" at bounding box center [387, 163] width 273 height 23
click at [123, 160] on span "egp" at bounding box center [128, 163] width 14 height 11
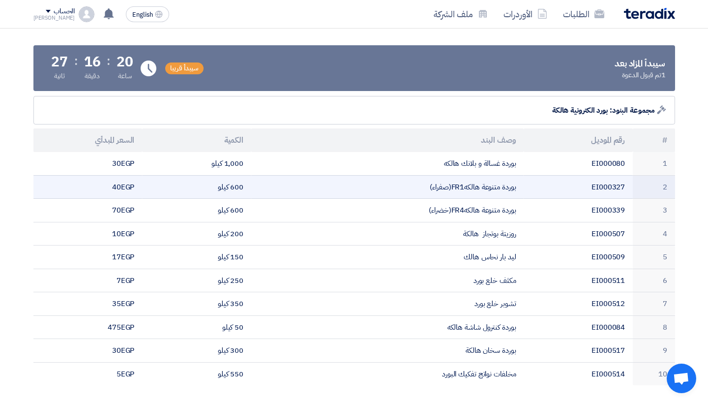
click at [149, 184] on td "600 كيلو" at bounding box center [196, 187] width 109 height 24
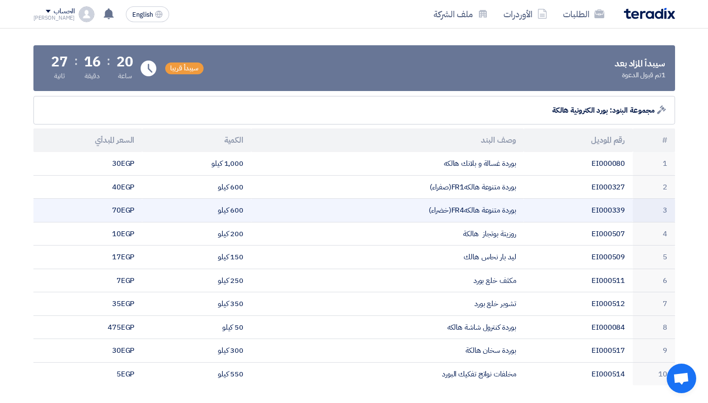
click at [152, 209] on td "600 كيلو" at bounding box center [196, 211] width 109 height 24
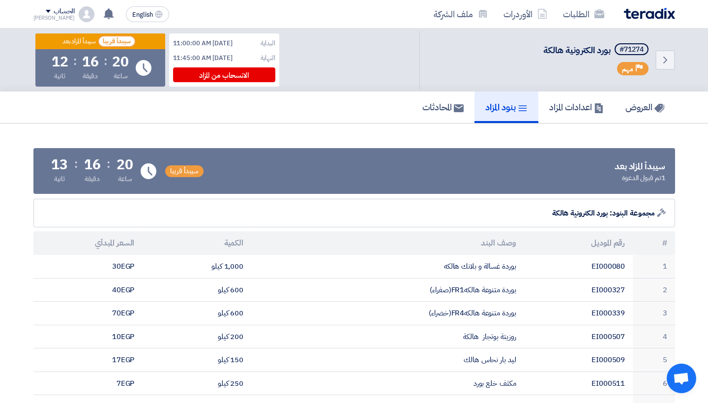
scroll to position [0, 0]
click at [125, 244] on th "السعر المبدأي" at bounding box center [87, 243] width 109 height 24
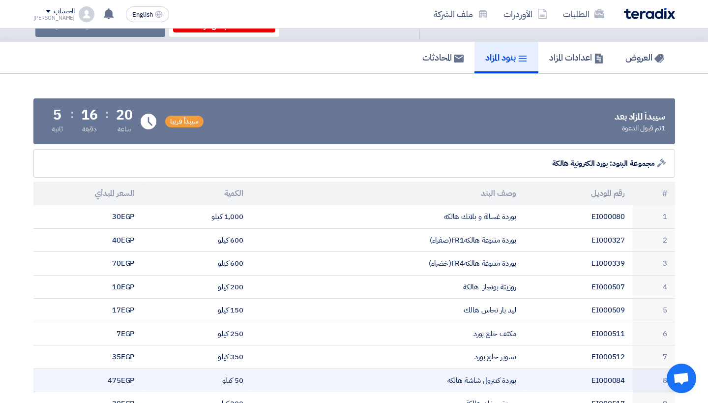
scroll to position [43, 0]
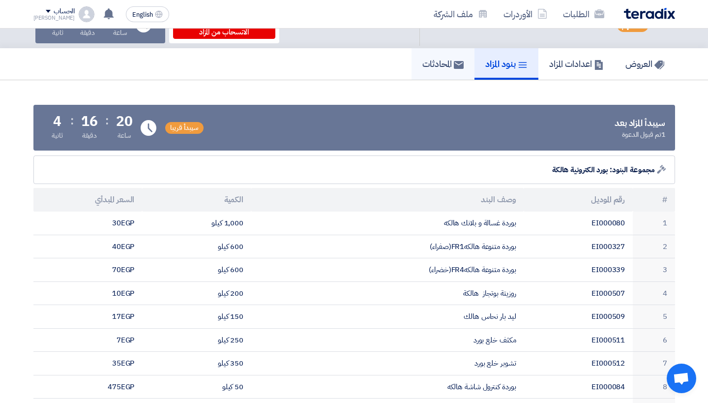
click at [440, 69] on h5 "المحادثات" at bounding box center [443, 63] width 41 height 11
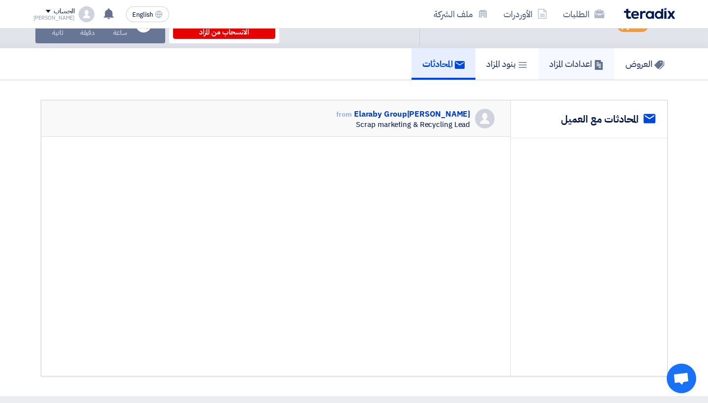
click at [585, 66] on h5 "اعدادات المزاد" at bounding box center [577, 63] width 55 height 11
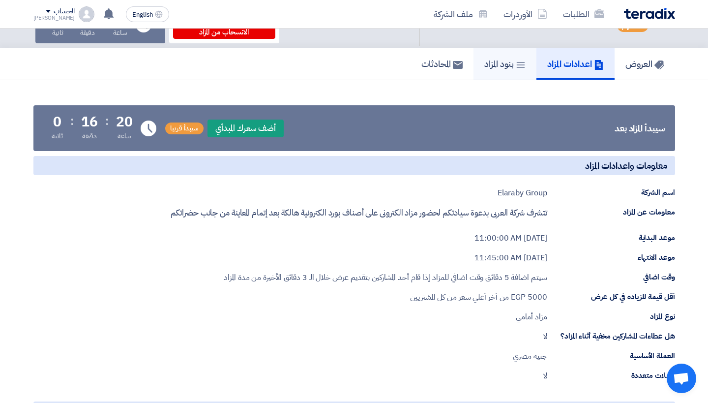
click at [509, 67] on h5 "بنود المزاد" at bounding box center [505, 63] width 41 height 11
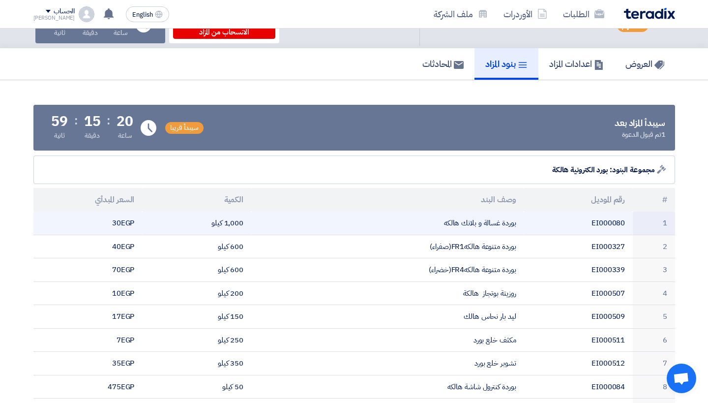
click at [124, 222] on td "30 egp" at bounding box center [87, 223] width 109 height 23
click at [75, 225] on td "30 egp" at bounding box center [87, 223] width 109 height 23
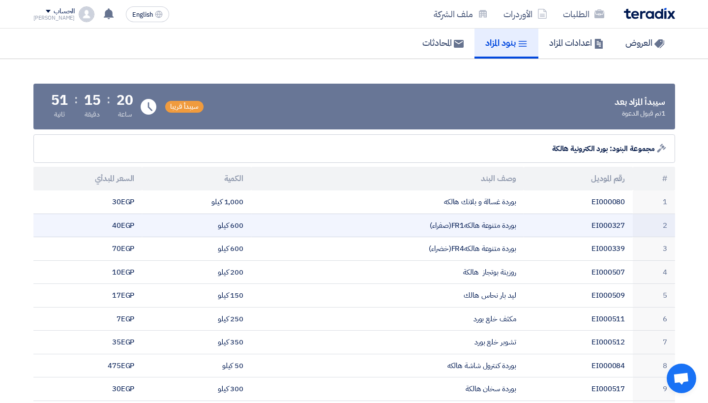
scroll to position [66, 0]
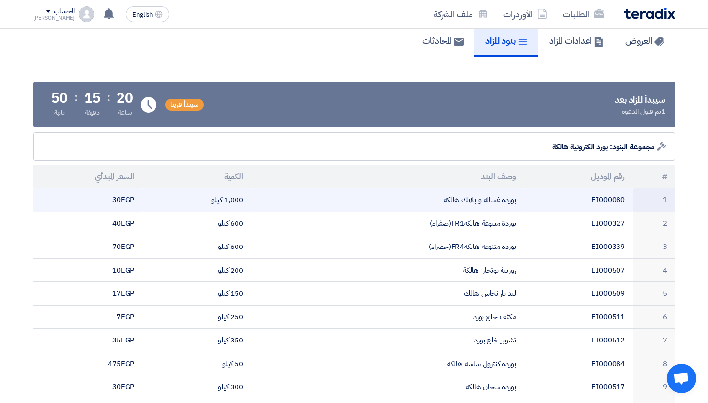
click at [128, 197] on td "30 egp" at bounding box center [87, 199] width 109 height 23
click at [128, 196] on td "30 egp" at bounding box center [87, 199] width 109 height 23
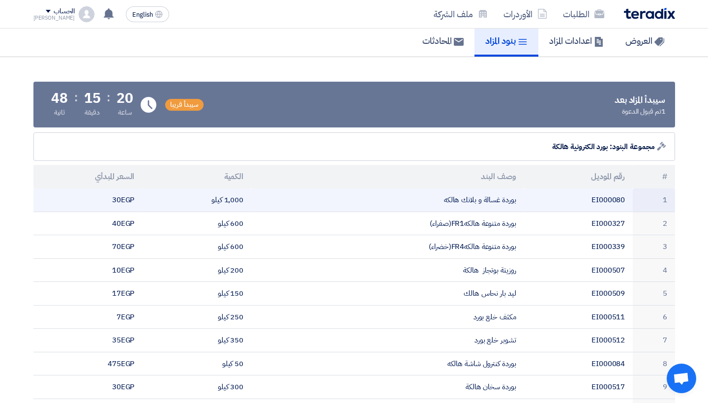
click at [128, 196] on td "30 egp" at bounding box center [87, 199] width 109 height 23
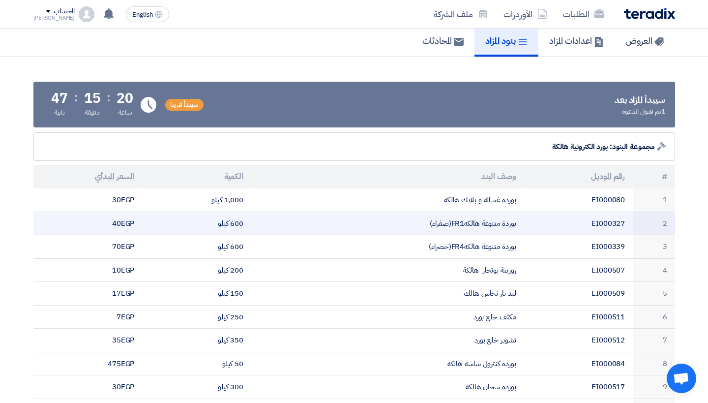
click at [128, 217] on td "40 egp" at bounding box center [87, 224] width 109 height 24
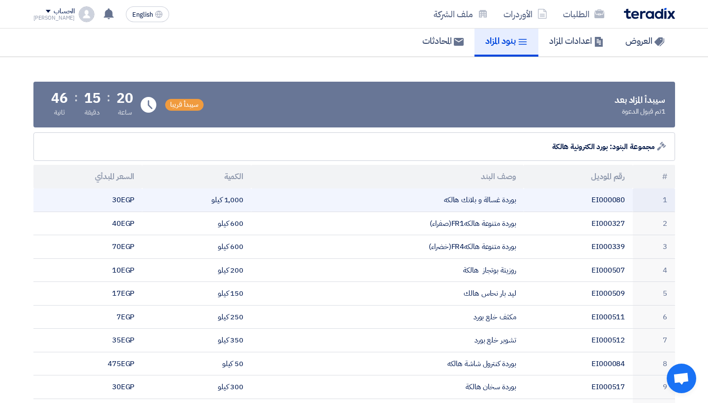
click at [126, 194] on td "30 egp" at bounding box center [87, 199] width 109 height 23
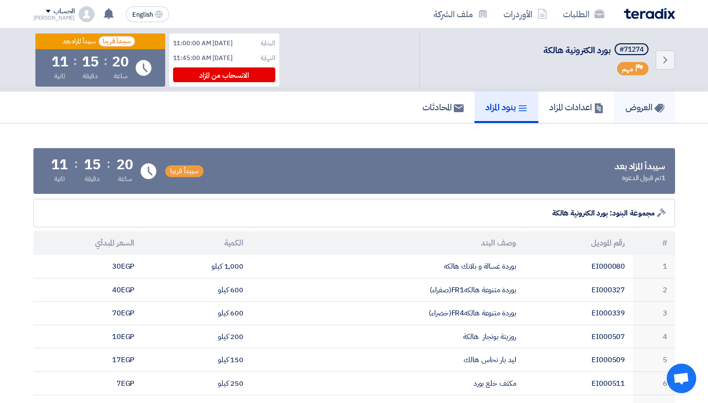
scroll to position [0, 0]
click at [639, 111] on h5 "العروض" at bounding box center [645, 106] width 39 height 11
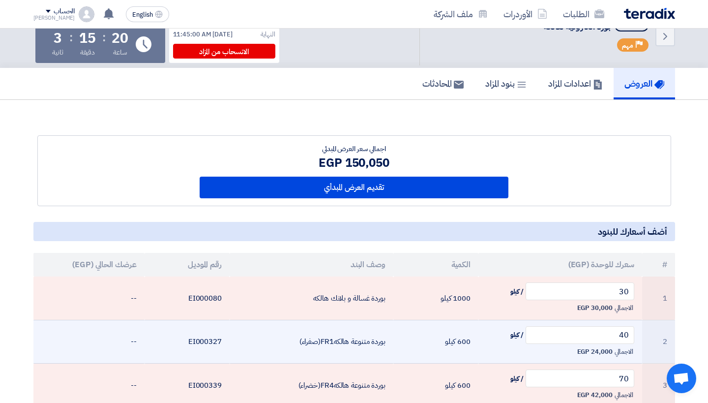
scroll to position [22, 0]
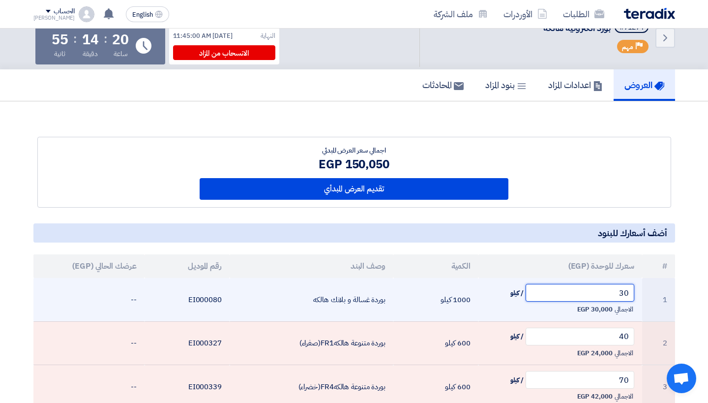
drag, startPoint x: 613, startPoint y: 289, endPoint x: 649, endPoint y: 298, distance: 37.6
click at [649, 298] on tr "1 30 / كيلو الاجمالي 30,000 EGP 1000 كيلو بوردة غسالة و بلانك هالكه EI000080 --" at bounding box center [354, 299] width 642 height 43
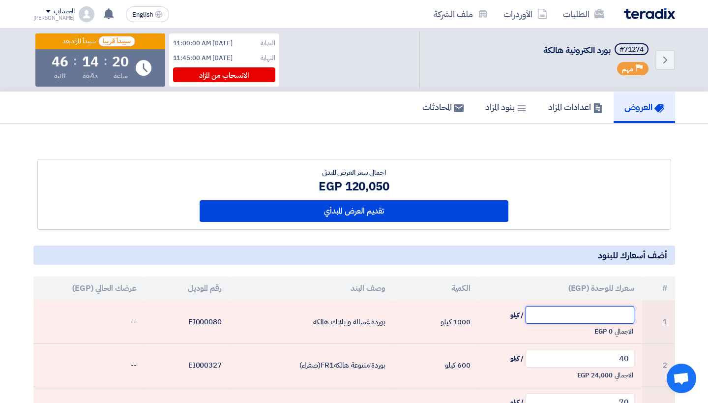
scroll to position [0, 0]
drag, startPoint x: 321, startPoint y: 176, endPoint x: 448, endPoint y: 164, distance: 127.0
click at [448, 164] on div "اجمالي سعر العرض المبدئي 120,050 EGP تقديم العرض المبدأي" at bounding box center [354, 194] width 633 height 70
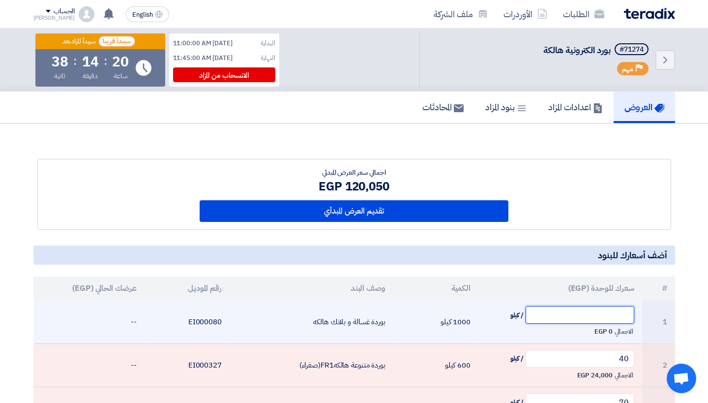
click at [626, 313] on input "text" at bounding box center [580, 315] width 109 height 18
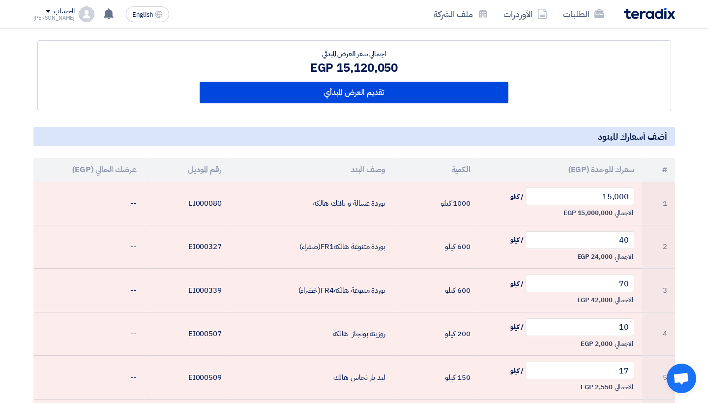
scroll to position [121, 0]
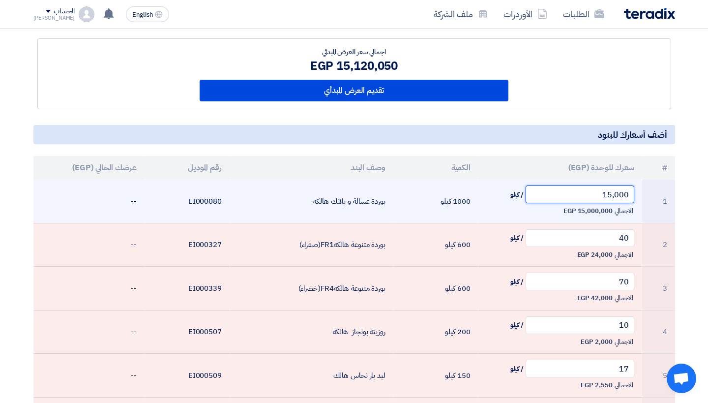
click at [593, 191] on input "15,000" at bounding box center [580, 194] width 109 height 18
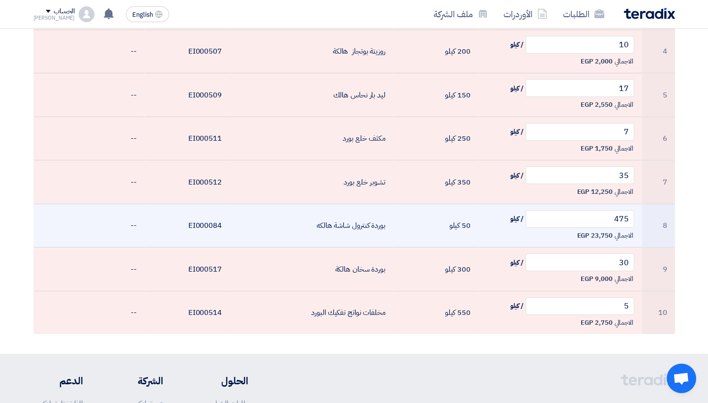
scroll to position [411, 0]
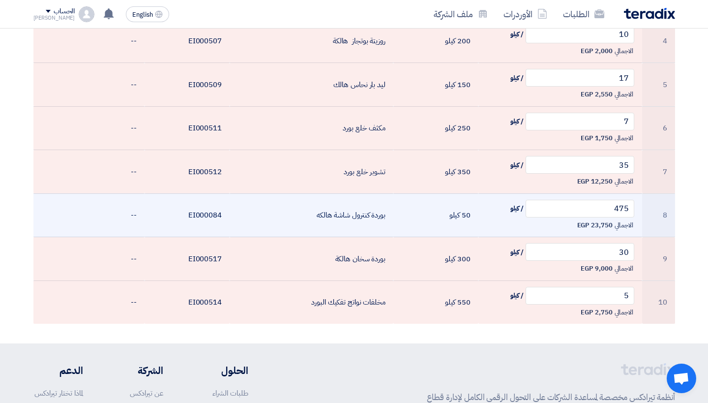
click at [381, 216] on td "بوردة كنترول شاشة هالكه" at bounding box center [312, 215] width 164 height 44
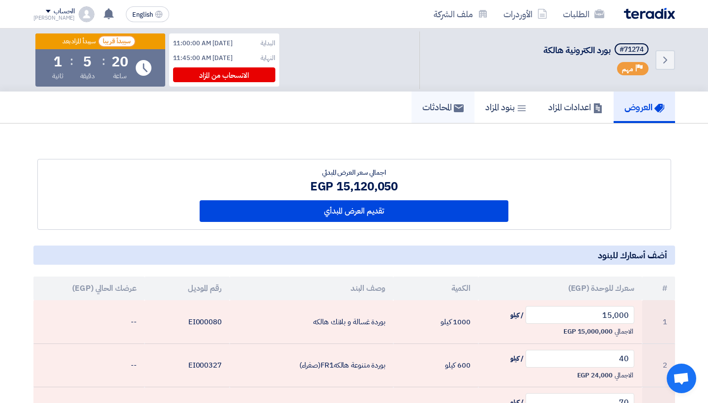
scroll to position [0, 0]
